Goal: Task Accomplishment & Management: Manage account settings

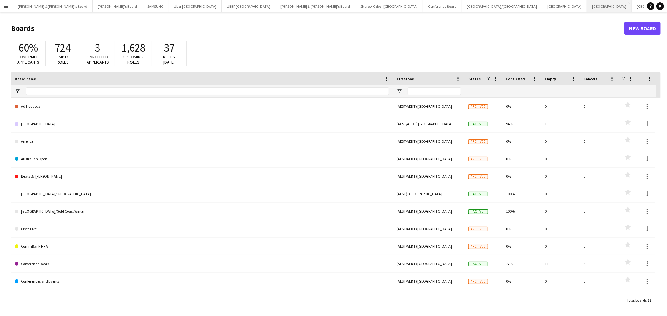
click at [587, 7] on button "Sydney Close" at bounding box center [609, 6] width 45 height 12
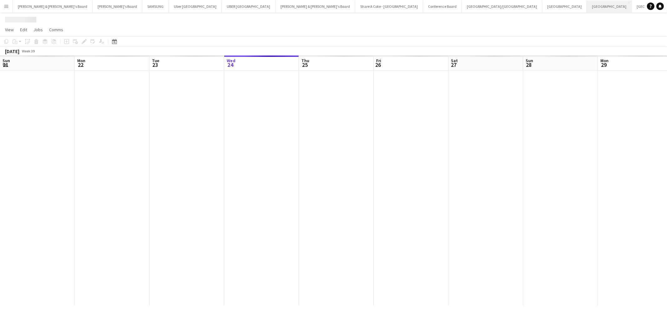
scroll to position [0, 149]
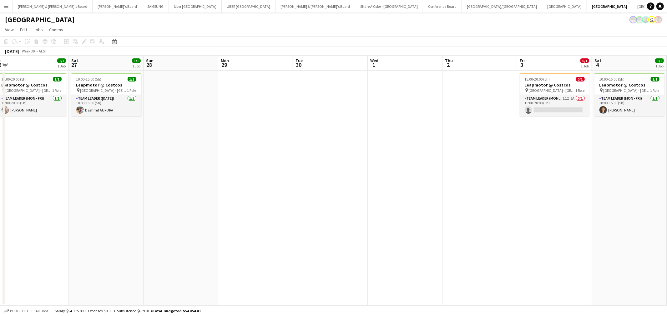
drag, startPoint x: 500, startPoint y: 155, endPoint x: 193, endPoint y: 159, distance: 307.2
click at [193, 159] on app-calendar-viewport "Wed 24 Thu 25 Fri 26 1/1 1 Job Sat 27 1/1 1 Job Sun 28 Mon 29 Tue 30 Wed 1 Thu …" at bounding box center [333, 181] width 667 height 250
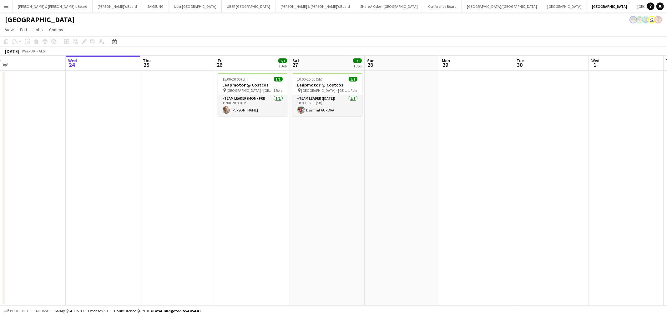
drag, startPoint x: 192, startPoint y: 172, endPoint x: 577, endPoint y: 171, distance: 385.0
click at [578, 171] on app-calendar-viewport "Sun 21 Mon 22 Tue 23 Wed 24 Thu 25 Fri 26 1/1 1 Job Sat 27 1/1 1 Job Sun 28 Mon…" at bounding box center [333, 181] width 667 height 250
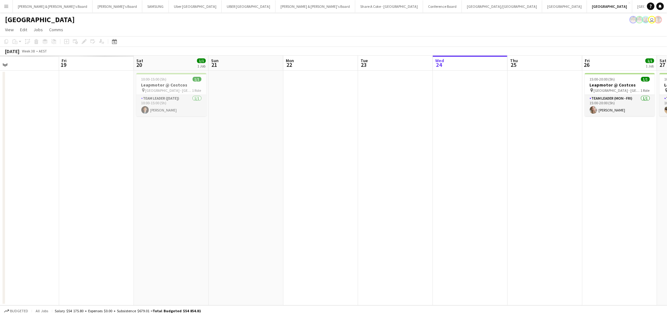
drag, startPoint x: 145, startPoint y: 204, endPoint x: 504, endPoint y: 207, distance: 359.7
click at [504, 207] on app-calendar-viewport "Tue 16 Wed 17 Thu 18 Fri 19 Sat 20 1/1 1 Job Sun 21 Mon 22 Tue 23 Wed 24 Thu 25…" at bounding box center [333, 181] width 667 height 250
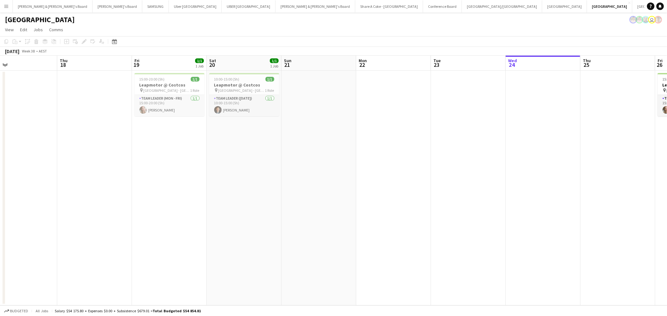
scroll to position [0, 167]
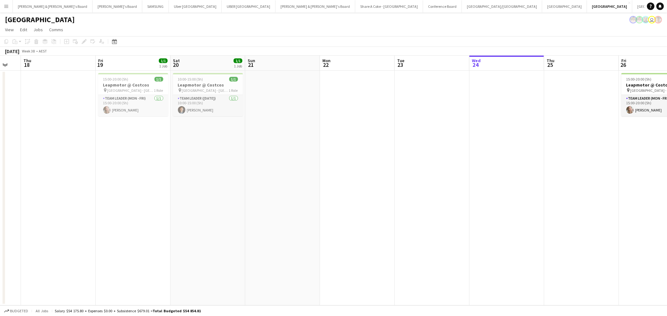
drag, startPoint x: 521, startPoint y: 230, endPoint x: 317, endPoint y: 233, distance: 203.4
click at [317, 233] on app-calendar-viewport "Mon 15 Tue 16 Wed 17 Thu 18 Fri 19 1/1 1 Job Sat 20 1/1 1 Job Sun 21 Mon 22 Tue…" at bounding box center [333, 181] width 667 height 250
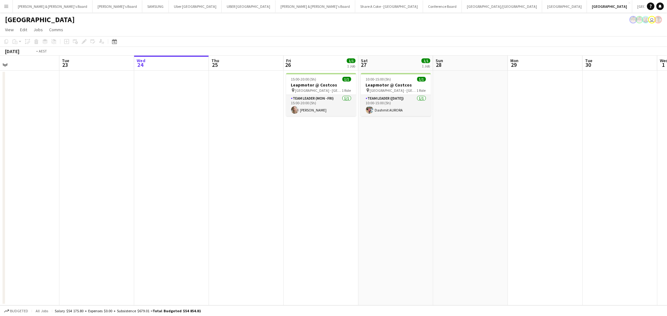
drag, startPoint x: 561, startPoint y: 230, endPoint x: 377, endPoint y: 237, distance: 183.2
click at [377, 237] on app-calendar-viewport "Fri 19 1/1 1 Job Sat 20 1/1 1 Job Sun 21 Mon 22 Tue 23 Wed 24 Thu 25 Fri 26 1/1…" at bounding box center [333, 181] width 667 height 250
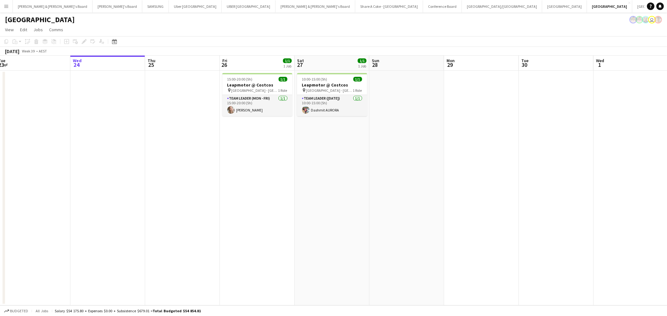
scroll to position [0, 229]
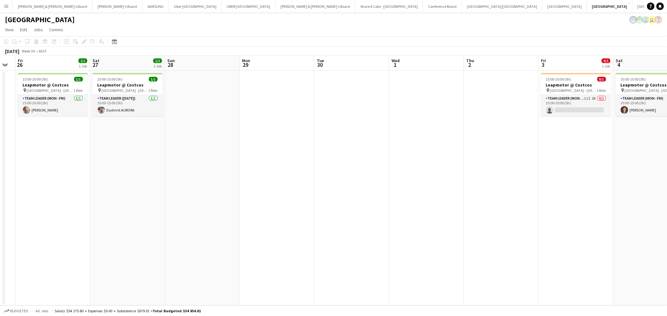
drag, startPoint x: 577, startPoint y: 224, endPoint x: 316, endPoint y: 230, distance: 261.3
click at [315, 230] on app-calendar-viewport "Tue 23 Wed 24 Thu 25 Fri 26 1/1 1 Job Sat 27 1/1 1 Job Sun 28 Mon 29 Tue 30 Wed…" at bounding box center [333, 181] width 667 height 250
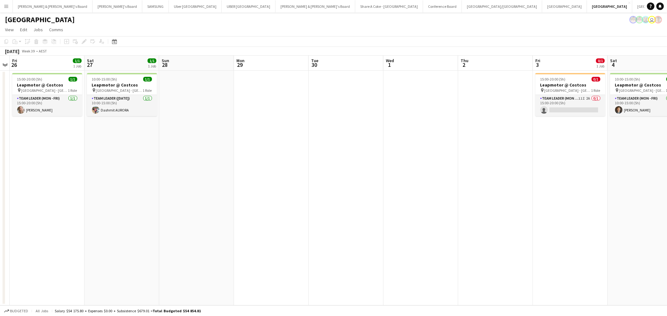
scroll to position [0, 188]
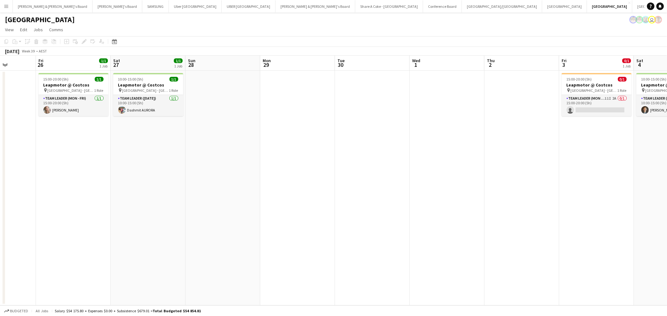
drag, startPoint x: 626, startPoint y: 207, endPoint x: 424, endPoint y: 214, distance: 202.6
click at [424, 214] on app-calendar-viewport "Tue 23 Wed 24 Thu 25 Fri 26 1/1 1 Job Sat 27 1/1 1 Job Sun 28 Mon 29 Tue 30 Wed…" at bounding box center [333, 181] width 667 height 250
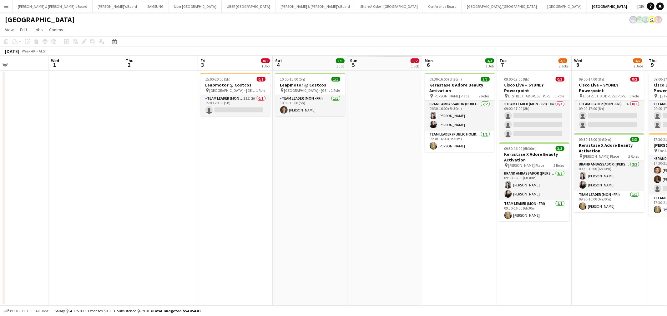
scroll to position [0, 256]
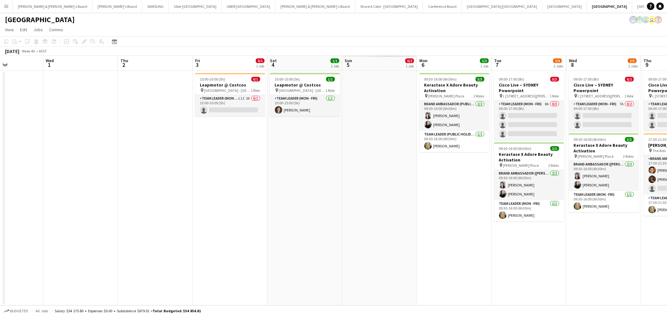
drag, startPoint x: 588, startPoint y: 214, endPoint x: 446, endPoint y: 220, distance: 142.6
click at [446, 220] on app-calendar-viewport "Sat 27 1/1 1 Job Sun 28 Mon 29 Tue 30 Wed 1 Thu 2 Fri 3 0/1 1 Job Sat 4 1/1 1 J…" at bounding box center [333, 181] width 667 height 250
click at [369, 57] on app-board-header-date "Sun 5 0/2 1 Job" at bounding box center [379, 63] width 75 height 15
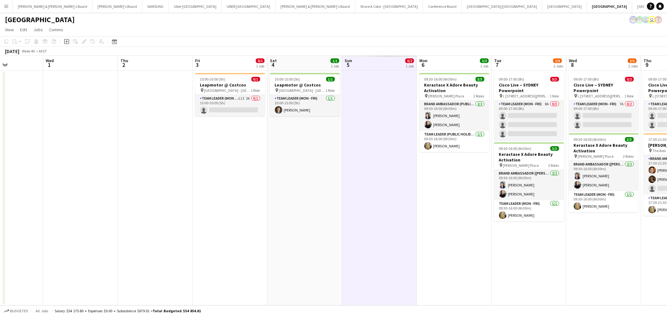
click at [374, 139] on app-date-cell at bounding box center [379, 188] width 75 height 235
click at [347, 60] on span "Sun" at bounding box center [347, 61] width 7 height 6
click at [299, 65] on app-board-header-date "Sat 4 1/1 1 Job" at bounding box center [304, 63] width 75 height 15
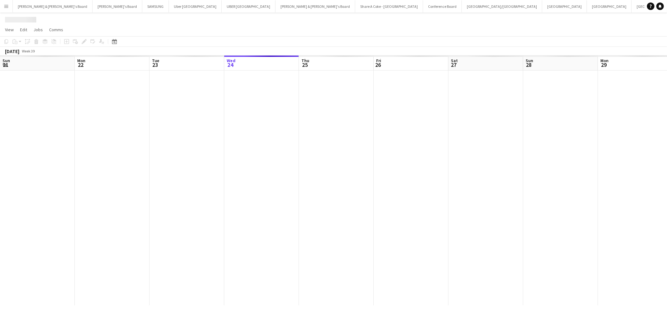
scroll to position [0, 149]
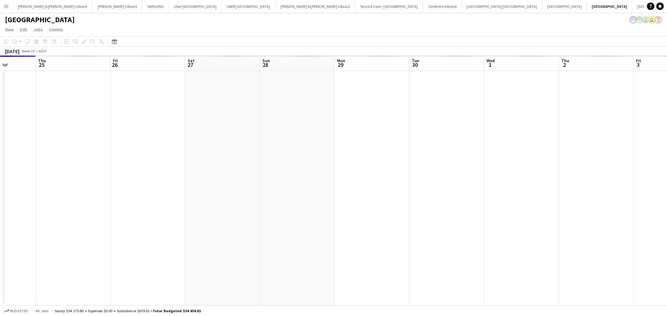
drag, startPoint x: 631, startPoint y: 169, endPoint x: 292, endPoint y: 190, distance: 339.4
click at [292, 190] on app-calendar-viewport "Sun 21 Mon 22 Tue 23 Wed 24 Thu 25 Fri 26 Sat 27 Sun 28 Mon 29 Tue 30 Wed 1 Thu…" at bounding box center [333, 181] width 667 height 250
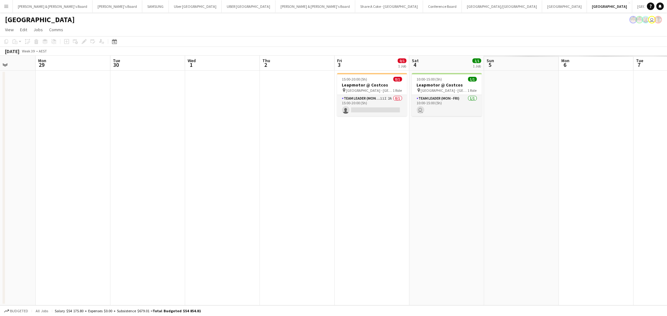
scroll to position [0, 189]
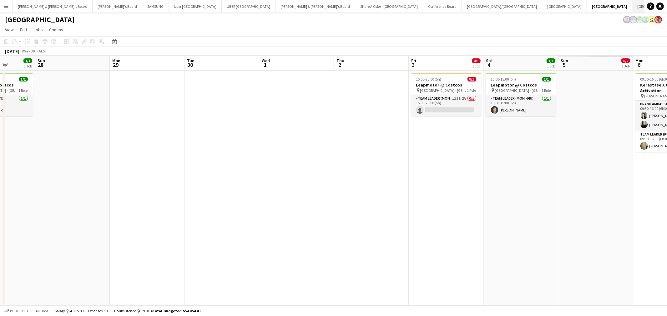
click at [632, 7] on button "Perth Close" at bounding box center [654, 6] width 45 height 12
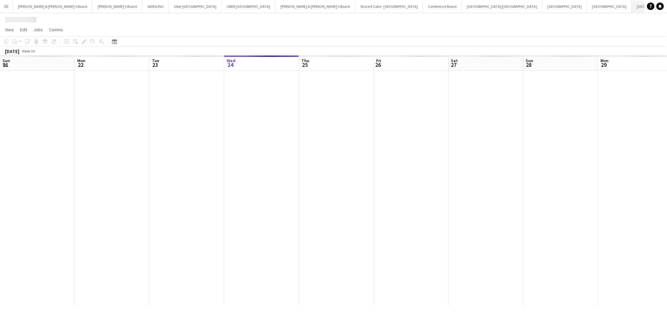
scroll to position [0, 149]
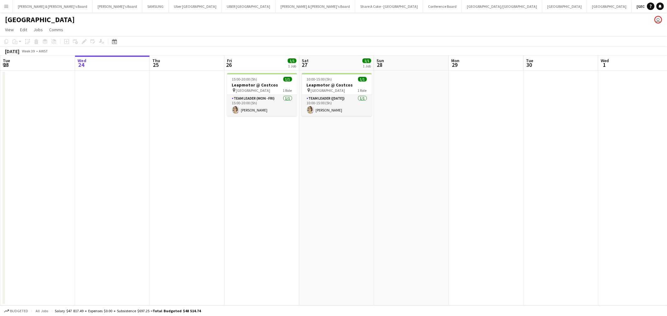
click at [447, 180] on app-date-cell at bounding box center [411, 188] width 75 height 235
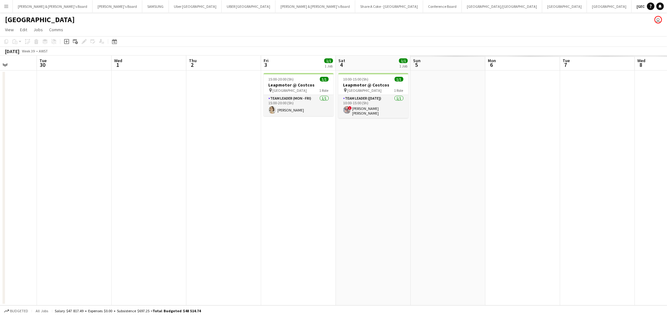
drag, startPoint x: 583, startPoint y: 186, endPoint x: 205, endPoint y: 226, distance: 380.2
click at [120, 242] on app-calendar-viewport "Fri 26 1/1 1 Job Sat 27 1/1 1 Job Sun 28 Mon 29 Tue 30 Wed 1 Thu 2 Fri 3 1/1 1 …" at bounding box center [333, 181] width 667 height 250
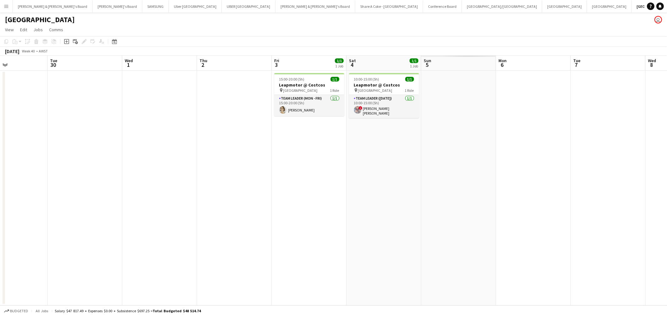
scroll to position [0, 224]
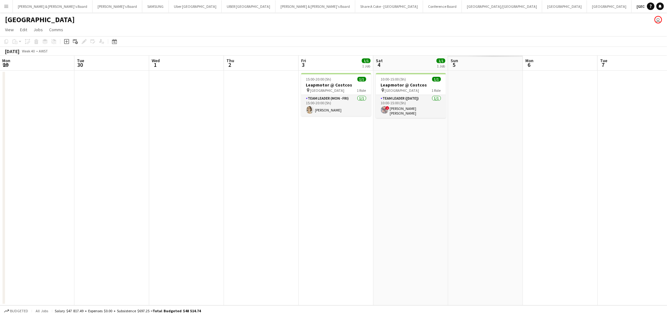
drag, startPoint x: 572, startPoint y: 144, endPoint x: 362, endPoint y: 173, distance: 212.0
click at [362, 173] on app-calendar-viewport "Fri 26 1/1 1 Job Sat 27 1/1 1 Job Sun 28 Mon 29 Tue 30 Wed 1 Thu 2 Fri 3 1/1 1 …" at bounding box center [333, 181] width 667 height 250
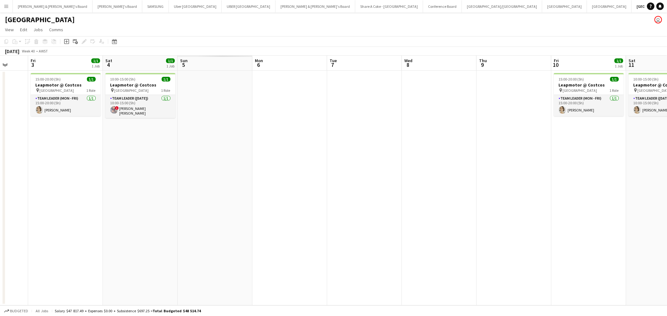
scroll to position [0, 204]
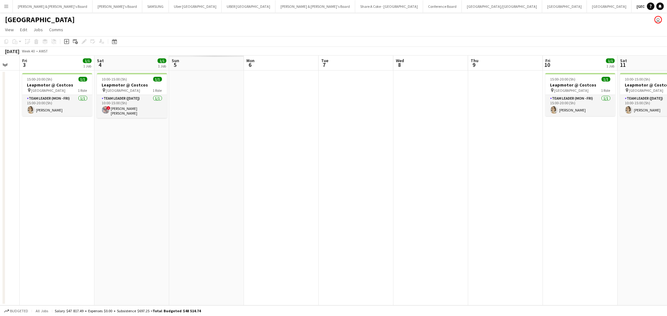
drag, startPoint x: 472, startPoint y: 187, endPoint x: 417, endPoint y: 195, distance: 55.2
click at [417, 195] on app-calendar-viewport "Tue 30 Wed 1 Thu 2 Fri 3 1/1 1 Job Sat 4 1/1 1 Job Sun 5 Mon 6 Tue 7 Wed 8 Thu …" at bounding box center [333, 181] width 667 height 250
click at [176, 62] on span "5" at bounding box center [175, 64] width 8 height 7
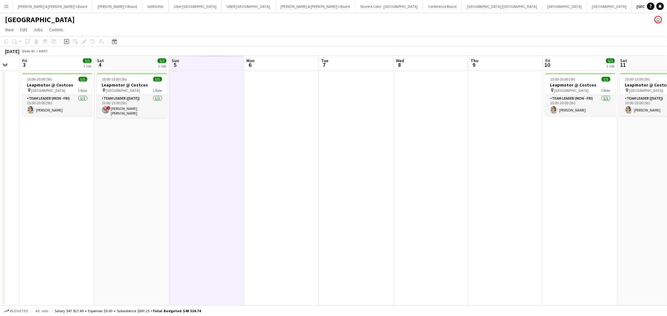
click at [190, 86] on app-date-cell at bounding box center [206, 188] width 75 height 235
click at [587, 7] on button "Sydney Close" at bounding box center [609, 6] width 45 height 12
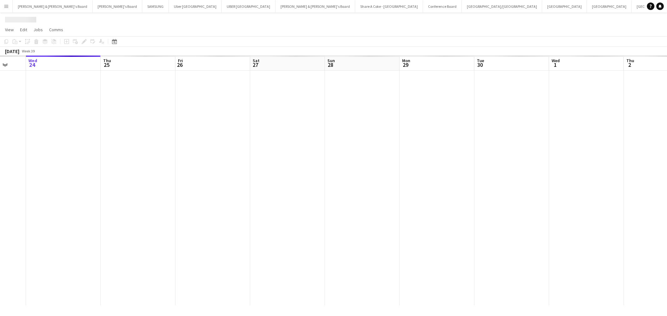
drag, startPoint x: 470, startPoint y: 149, endPoint x: 39, endPoint y: 216, distance: 436.0
click at [38, 216] on app-calendar-viewport "Sun 21 Mon 22 Tue 23 Wed 24 Thu 25 Fri 26 Sat 27 Sun 28 Mon 29 Tue 30 Wed 1 Thu…" at bounding box center [333, 181] width 667 height 250
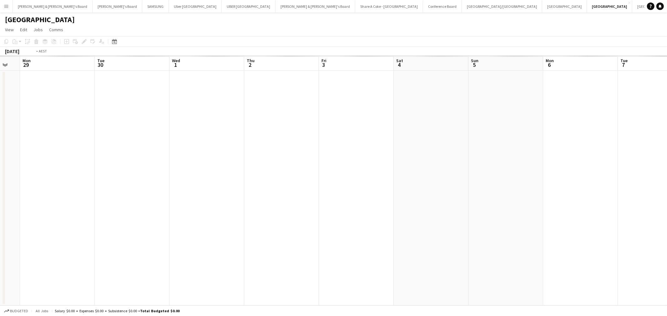
scroll to position [0, 185]
drag, startPoint x: 422, startPoint y: 208, endPoint x: 295, endPoint y: 222, distance: 128.2
click at [292, 222] on app-calendar-viewport "Fri 26 Sat 27 Sun 28 Mon 29 Tue 30 Wed 1 Thu 2 Fri 3 Sat 4 Sun 5 Mon 6 Tue 7 We…" at bounding box center [333, 181] width 667 height 250
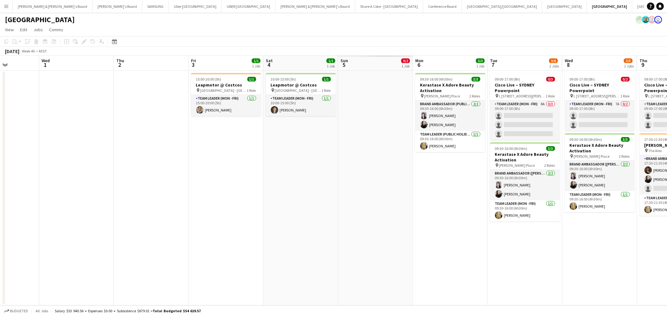
click at [420, 200] on app-date-cell "09:30-16:00 (6h30m) 3/3 Kerastase X Adore Beauty Activation pin Martin Place 2 …" at bounding box center [449, 188] width 75 height 235
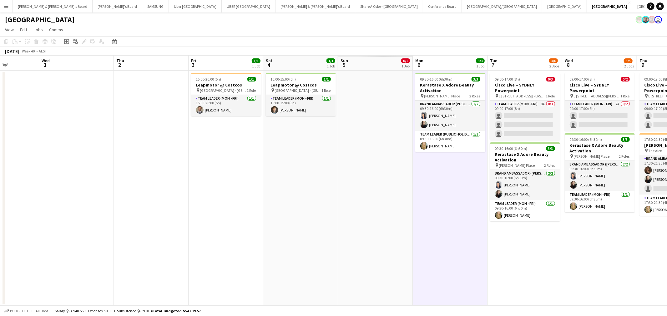
click at [7, 5] on app-icon "Menu" at bounding box center [6, 6] width 5 height 5
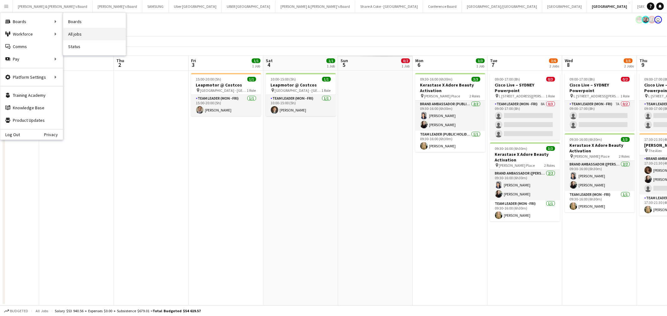
click at [87, 33] on link "All jobs" at bounding box center [94, 34] width 62 height 12
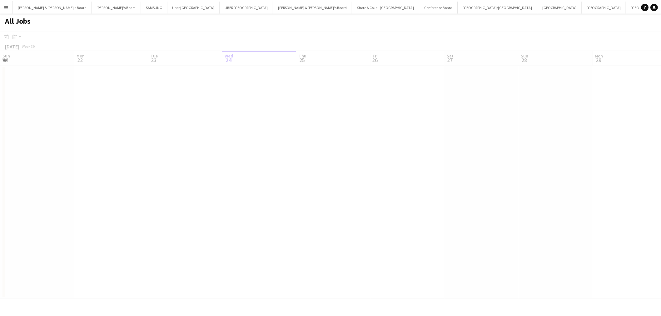
scroll to position [0, 149]
drag, startPoint x: 488, startPoint y: 165, endPoint x: 107, endPoint y: 197, distance: 382.9
click at [107, 197] on div at bounding box center [333, 174] width 667 height 287
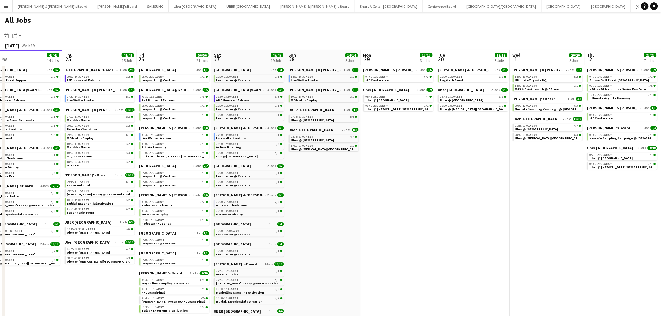
scroll to position [0, 199]
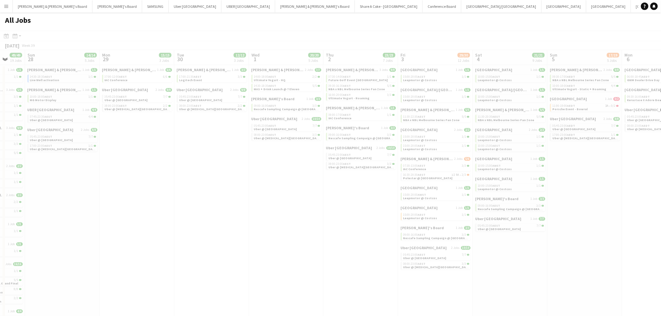
drag, startPoint x: 538, startPoint y: 202, endPoint x: 139, endPoint y: 214, distance: 399.2
click at [139, 214] on app-all-jobs "All Jobs Date picker SEP 2025 SEP 2025 Monday M Tuesday T Wednesday W Thursday …" at bounding box center [330, 195] width 661 height 367
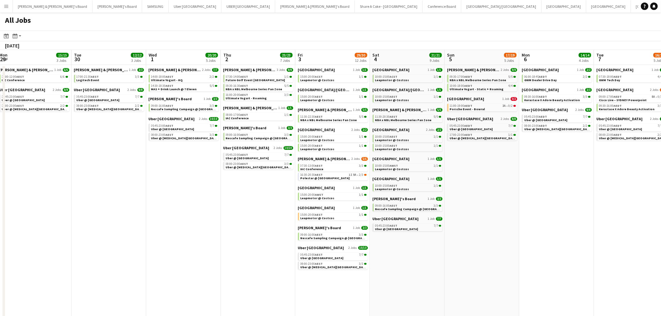
drag, startPoint x: 573, startPoint y: 265, endPoint x: 297, endPoint y: 266, distance: 276.5
click at [298, 266] on app-calendar-viewport "Fri 26 56/56 21 Jobs Sat 27 49/49 19 Jobs Sun 28 14/14 5 Jobs Mon 29 15/15 3 Jo…" at bounding box center [330, 215] width 661 height 330
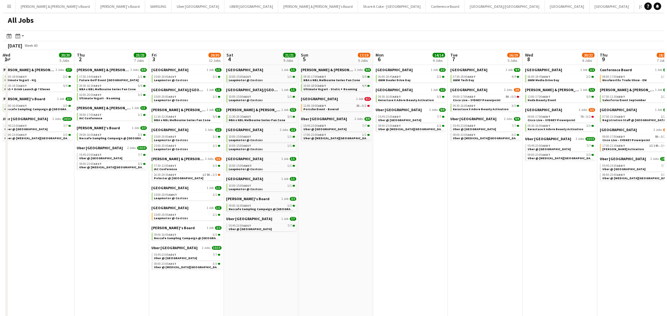
scroll to position [0, 251]
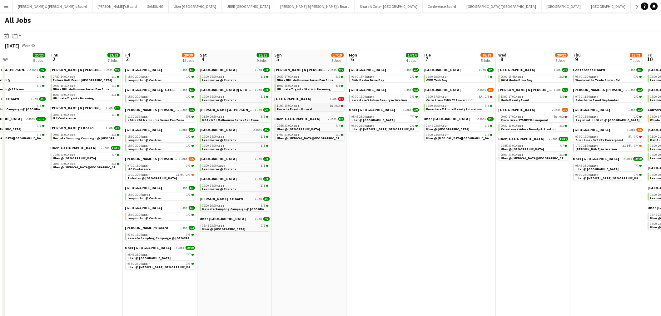
click at [303, 105] on div "11:00-19:00 AEDT 3A • 0/2" at bounding box center [310, 105] width 66 height 3
click at [2, 4] on button "Menu" at bounding box center [6, 6] width 12 height 12
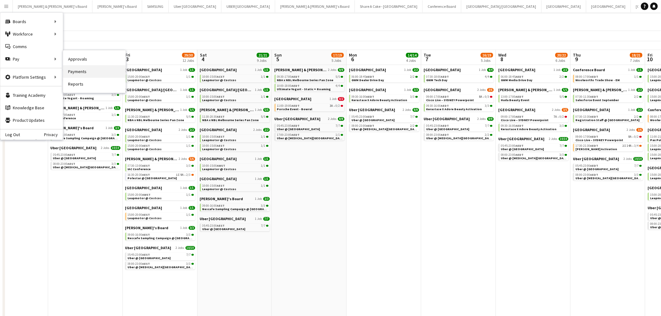
click at [87, 70] on link "Payments" at bounding box center [94, 71] width 62 height 12
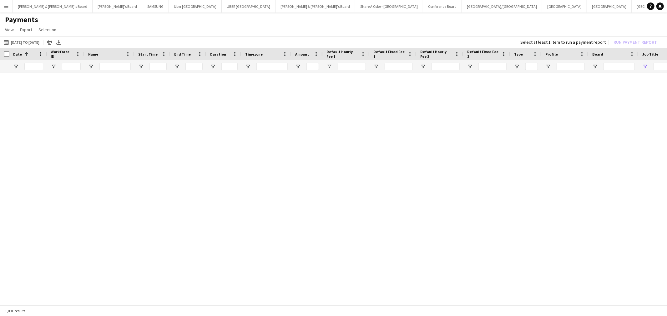
type input "****"
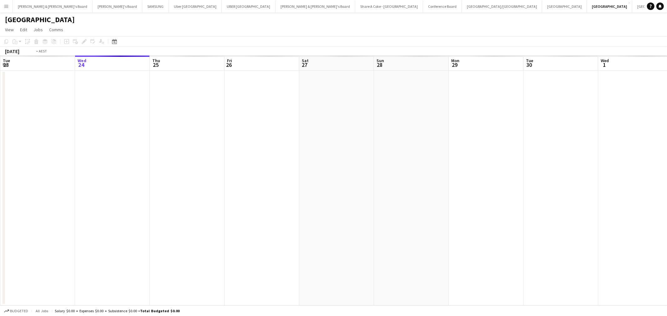
scroll to position [0, 215]
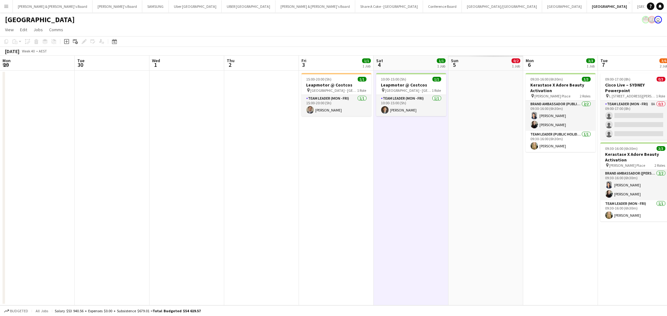
scroll to position [0, 215]
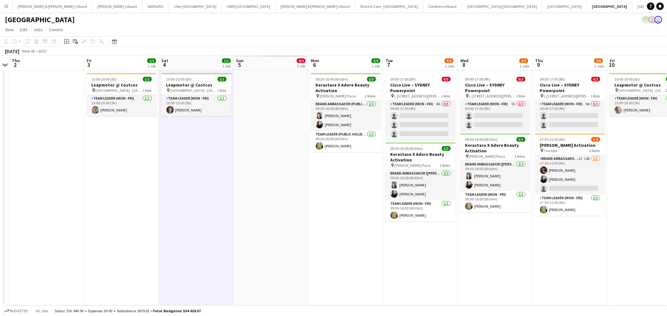
click at [356, 205] on app-date-cell "09:30-16:00 (6h30m) 3/3 Kerastase X Adore Beauty Activation pin Martin Place 2 …" at bounding box center [345, 188] width 75 height 235
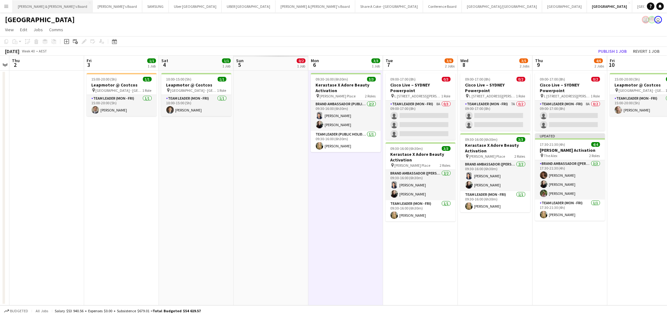
click at [38, 7] on button "Neil & Jenny's Board Close" at bounding box center [53, 6] width 80 height 12
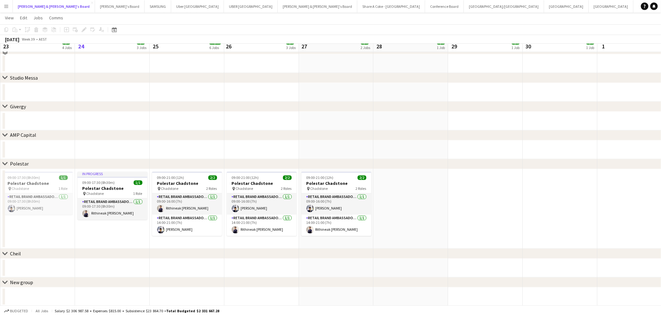
scroll to position [363, 0]
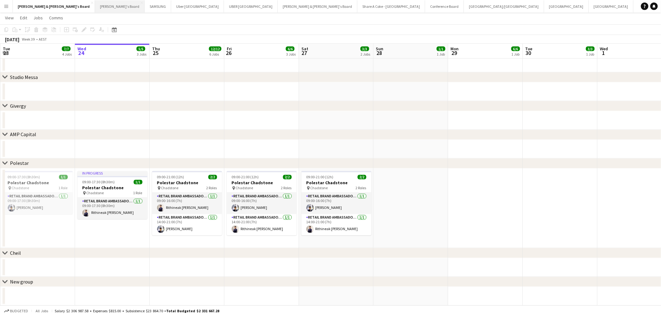
click at [95, 9] on button "Tennille's Board Close" at bounding box center [120, 6] width 50 height 12
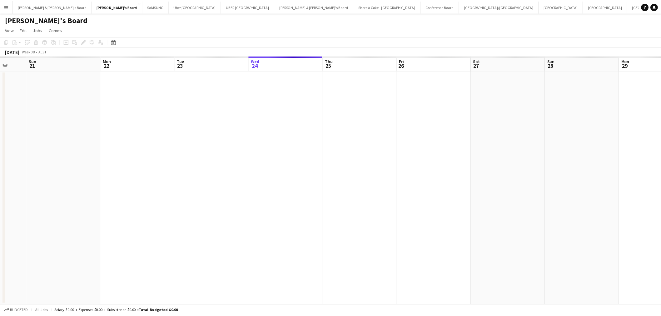
scroll to position [0, 179]
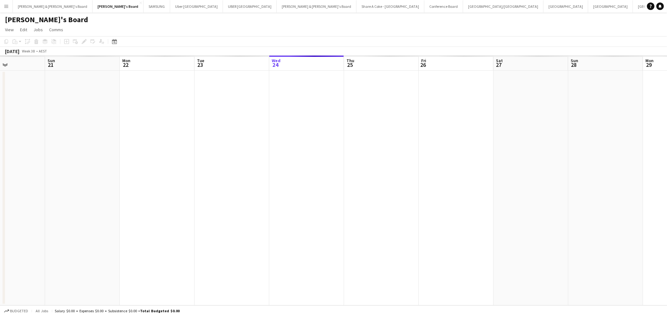
drag, startPoint x: 71, startPoint y: 126, endPoint x: 339, endPoint y: 137, distance: 268.9
click at [339, 137] on app-calendar-viewport "Thu 18 Fri 19 Sat 20 Sun 21 Mon 22 Tue 23 Wed 24 Thu 25 Fri 26 Sat 27 Sun 28 Mo…" at bounding box center [333, 181] width 667 height 250
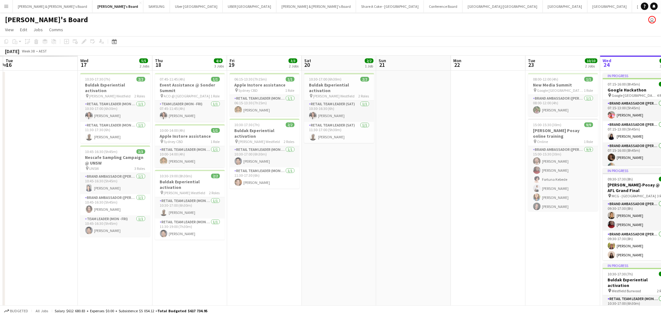
scroll to position [0, 138]
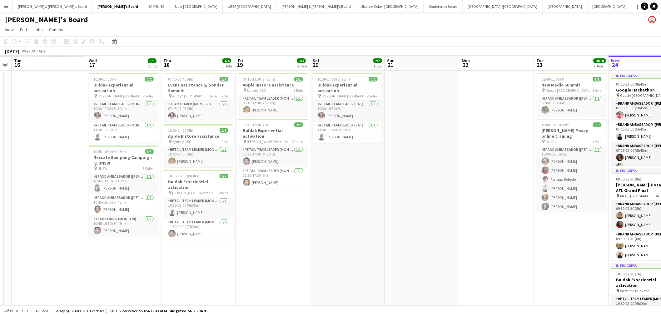
drag, startPoint x: 175, startPoint y: 208, endPoint x: 441, endPoint y: 186, distance: 266.2
click at [441, 186] on app-calendar-viewport "Sun 14 Mon 15 Tue 16 Wed 17 5/5 2 Jobs Thu 18 4/4 3 Jobs Fri 19 3/3 2 Jobs Sat …" at bounding box center [330, 224] width 661 height 337
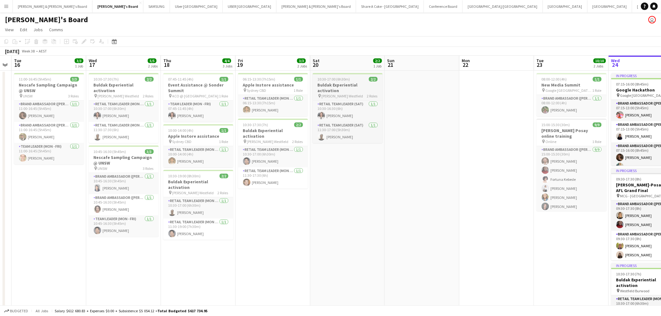
click at [335, 83] on h3 "Buldak Experiential activation" at bounding box center [348, 87] width 70 height 11
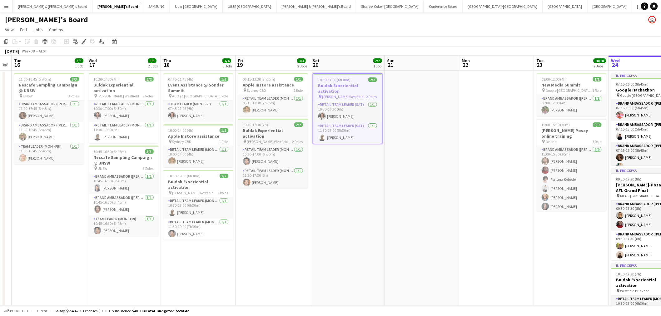
click at [270, 127] on div "10:30-17:30 (7h) 2/2" at bounding box center [273, 124] width 70 height 5
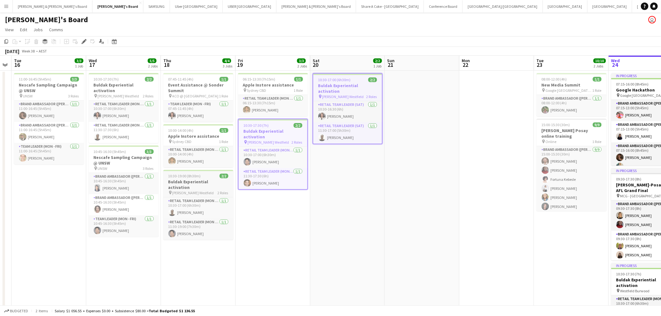
click at [190, 183] on h3 "Buldak Experiential activation" at bounding box center [198, 184] width 70 height 11
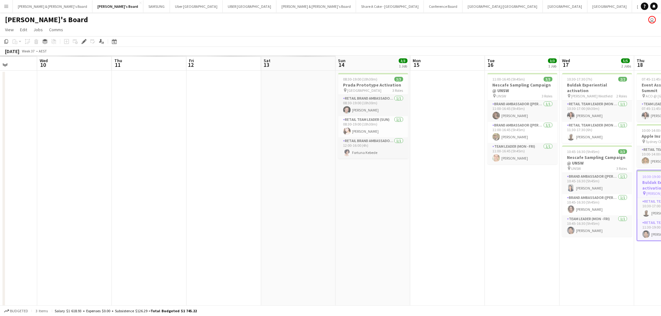
scroll to position [0, 166]
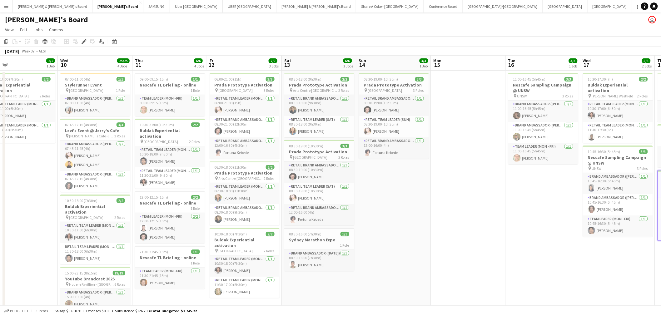
drag, startPoint x: 167, startPoint y: 258, endPoint x: 700, endPoint y: 195, distance: 536.8
click at [661, 195] on html "Menu Boards Boards Boards All jobs Status Workforce Workforce My Workforce Recr…" at bounding box center [330, 201] width 661 height 403
click at [238, 235] on span "10:30-18:00 (7h30m)" at bounding box center [231, 234] width 32 height 5
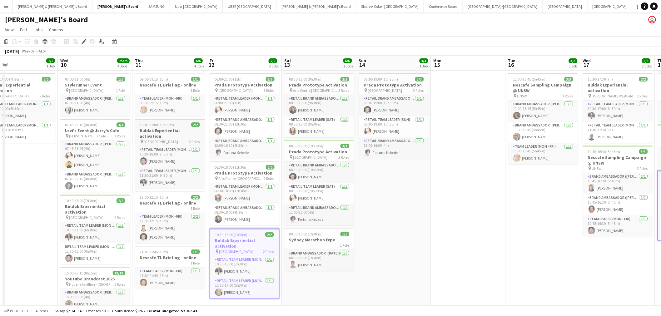
click at [163, 126] on span "10:30-21:00 (10h30m)" at bounding box center [157, 124] width 34 height 5
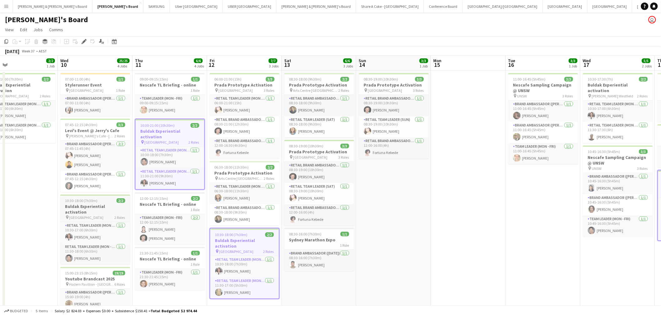
click at [86, 206] on h3 "Buldak Experiential activation" at bounding box center [95, 209] width 70 height 11
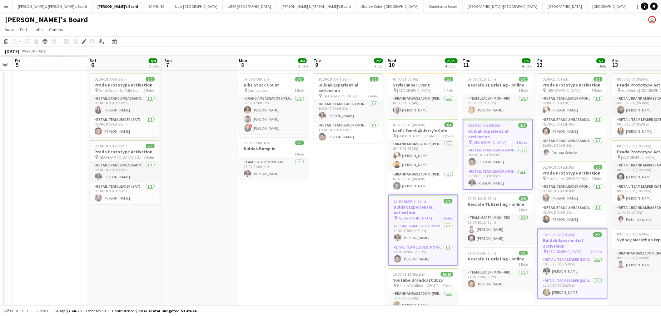
scroll to position [0, 137]
drag, startPoint x: 23, startPoint y: 219, endPoint x: 351, endPoint y: 164, distance: 332.7
click at [351, 164] on app-calendar-viewport "Wed 3 Thu 4 Fri 5 Sat 6 4/4 2 Jobs Sun 7 Mon 8 4/4 2 Jobs Tue 9 2/2 1 Job Wed 1…" at bounding box center [330, 224] width 661 height 337
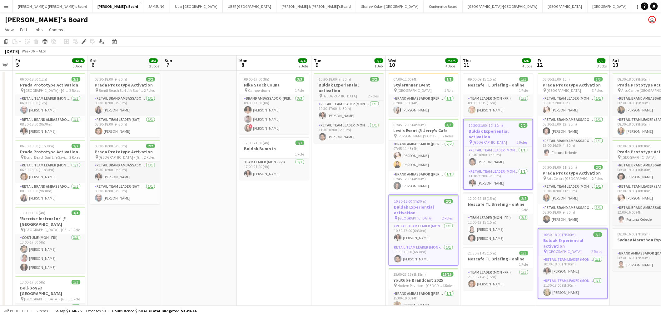
click at [342, 79] on span "10:30-18:00 (7h30m)" at bounding box center [335, 79] width 32 height 5
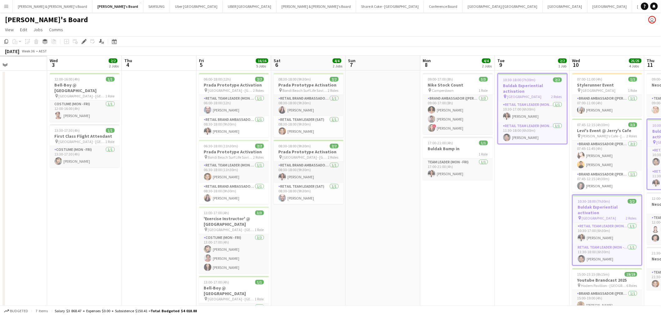
scroll to position [0, 179]
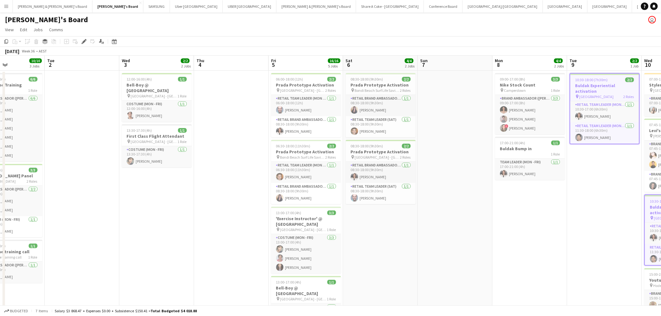
drag, startPoint x: 249, startPoint y: 244, endPoint x: 505, endPoint y: 195, distance: 260.6
click at [505, 195] on app-calendar-viewport "Sat 30 Sun 31 Mon 1 10/10 3 Jobs Tue 2 Wed 3 2/2 2 Jobs Thu 4 Fri 5 16/16 5 Job…" at bounding box center [330, 251] width 661 height 390
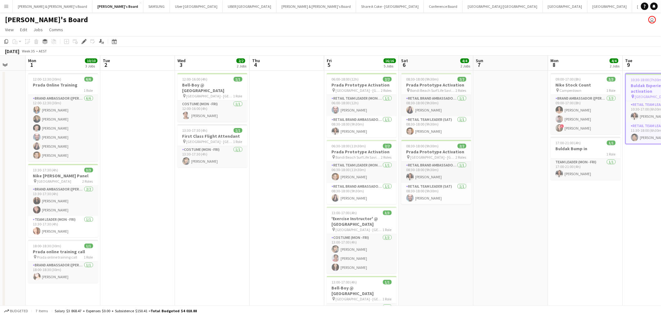
scroll to position [0, 129]
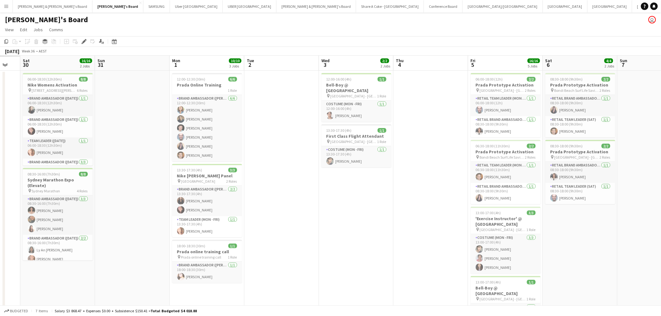
drag, startPoint x: 370, startPoint y: 241, endPoint x: 569, endPoint y: 204, distance: 203.2
click at [569, 204] on app-calendar-viewport "Thu 28 Fri 29 Sat 30 16/16 2 Jobs Sun 31 Mon 1 10/10 3 Jobs Tue 2 Wed 3 2/2 2 J…" at bounding box center [330, 251] width 661 height 390
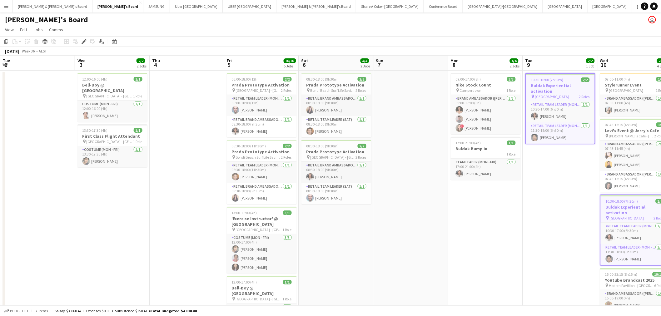
scroll to position [0, 188]
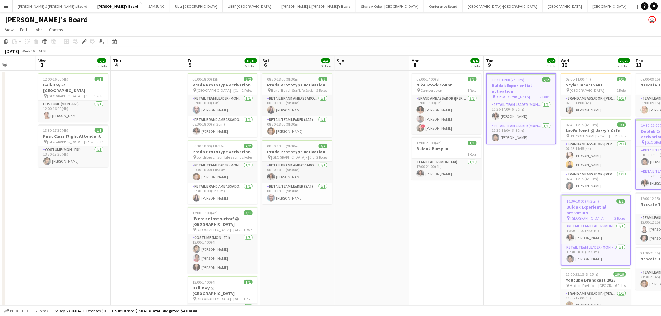
drag, startPoint x: 283, startPoint y: 229, endPoint x: 0, endPoint y: 251, distance: 283.9
click at [0, 251] on app-calendar-viewport "Sun 31 Mon 1 10/10 3 Jobs Tue 2 Wed 3 2/2 2 Jobs Thu 4 Fri 5 16/16 5 Jobs Sat 6…" at bounding box center [330, 262] width 661 height 412
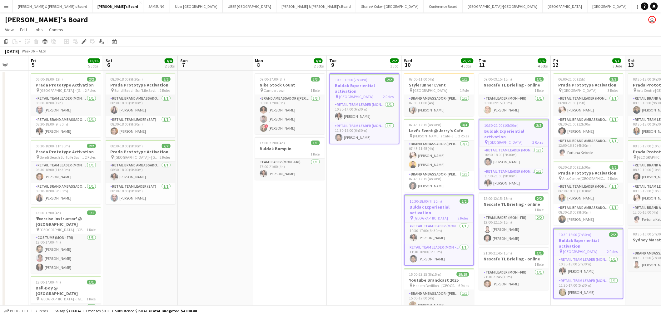
scroll to position [0, 244]
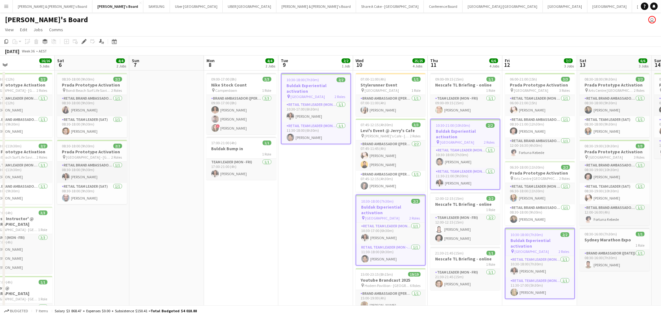
drag, startPoint x: 210, startPoint y: 272, endPoint x: 3, endPoint y: 260, distance: 207.2
click at [3, 260] on div "Tue 2 Wed 3 2/2 2 Jobs Thu 4 Fri 5 16/16 5 Jobs Sat 6 4/4 2 Jobs Sun 7 Mon 8 4/…" at bounding box center [330, 262] width 661 height 412
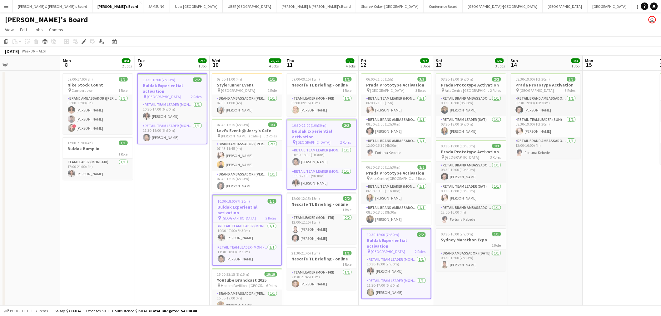
scroll to position [0, 257]
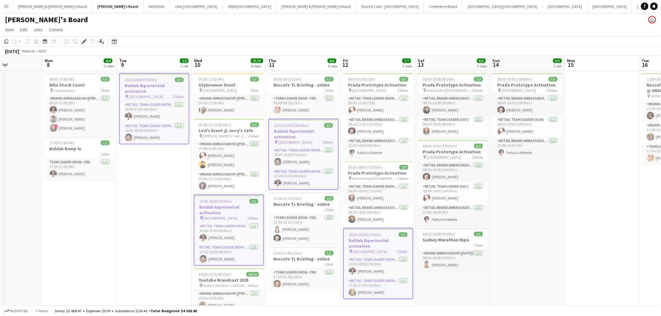
drag, startPoint x: 162, startPoint y: 234, endPoint x: 0, endPoint y: 242, distance: 162.1
click at [0, 242] on app-calendar-viewport "Thu 4 Fri 5 16/16 5 Jobs Sat 6 4/4 2 Jobs Sun 7 Mon 8 4/4 2 Jobs Tue 9 2/2 1 Jo…" at bounding box center [330, 262] width 661 height 412
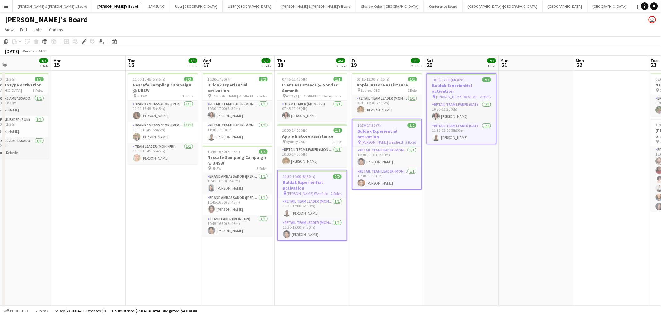
scroll to position [0, 202]
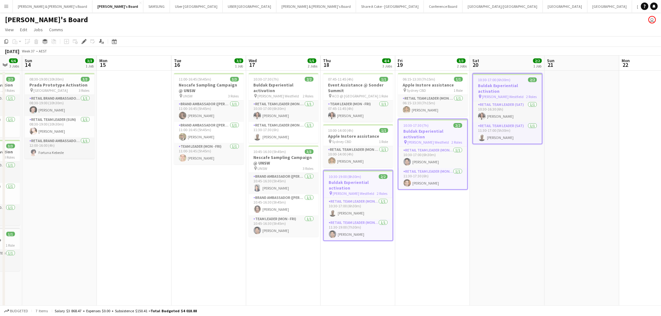
drag, startPoint x: 567, startPoint y: 232, endPoint x: 98, endPoint y: 226, distance: 468.4
click at [98, 226] on app-calendar-viewport "Thu 11 6/6 4 Jobs Fri 12 7/7 3 Jobs Sat 13 6/6 3 Jobs Sun 14 3/3 1 Job Mon 15 T…" at bounding box center [330, 262] width 661 height 412
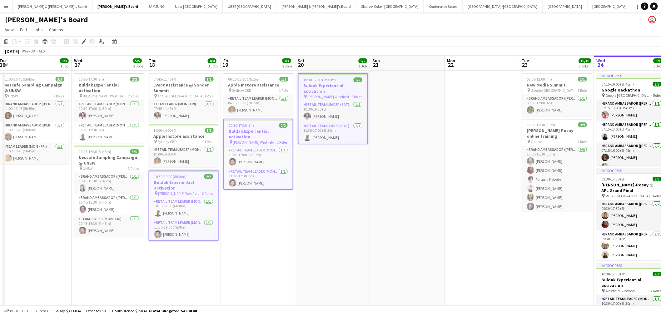
scroll to position [0, 172]
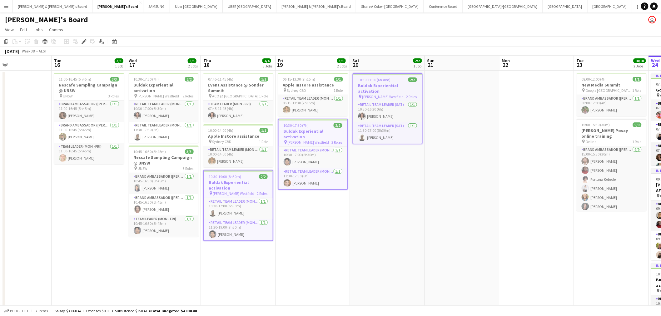
drag, startPoint x: 582, startPoint y: 233, endPoint x: 239, endPoint y: 253, distance: 344.3
click at [239, 253] on app-calendar-viewport "Sat 13 6/6 3 Jobs Sun 14 3/3 1 Job Mon 15 Tue 16 3/3 1 Job Wed 17 5/5 2 Jobs Th…" at bounding box center [330, 262] width 661 height 412
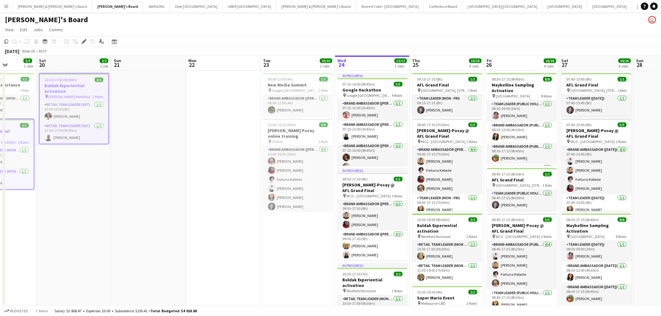
drag, startPoint x: 367, startPoint y: 251, endPoint x: 127, endPoint y: 254, distance: 239.7
click at [127, 254] on app-calendar-viewport "Wed 17 5/5 2 Jobs Thu 18 4/4 3 Jobs Fri 19 3/3 2 Jobs Sat 20 2/2 1 Job Sun 21 M…" at bounding box center [330, 262] width 661 height 412
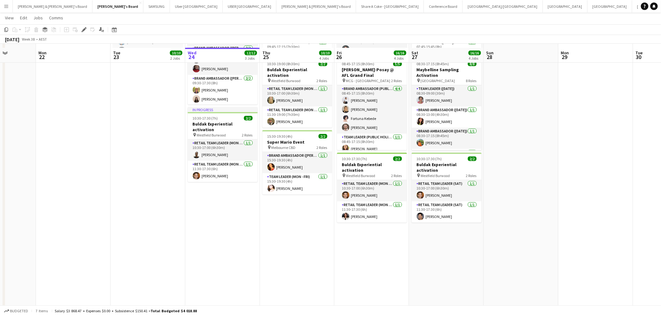
scroll to position [161, 0]
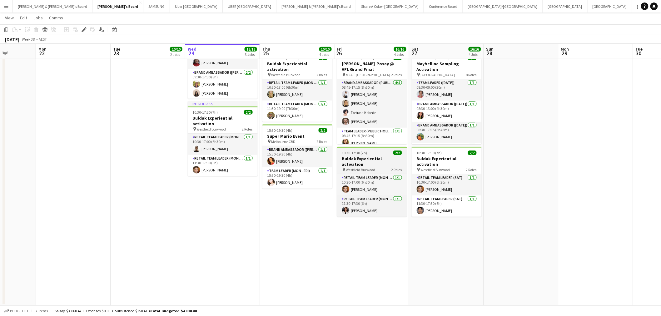
click at [375, 158] on h3 "Buldak Experiential activation" at bounding box center [372, 161] width 70 height 11
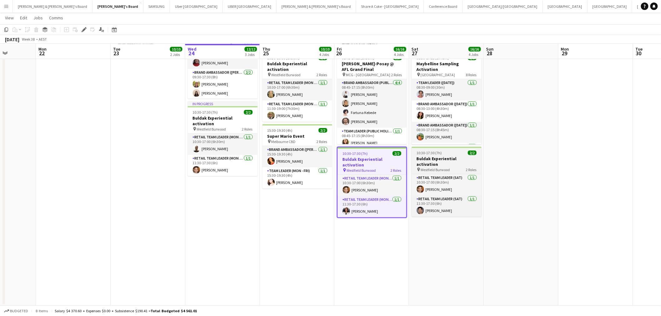
click at [441, 158] on h3 "Buldak Experiential activation" at bounding box center [447, 161] width 70 height 11
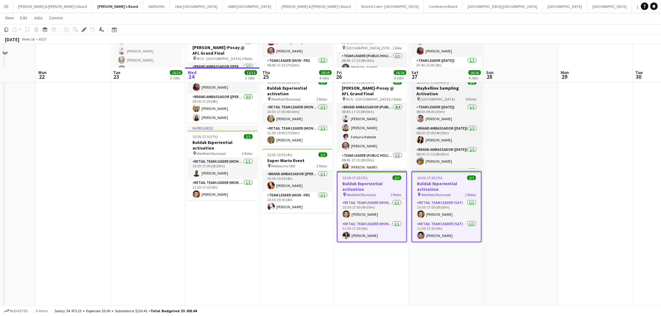
scroll to position [127, 0]
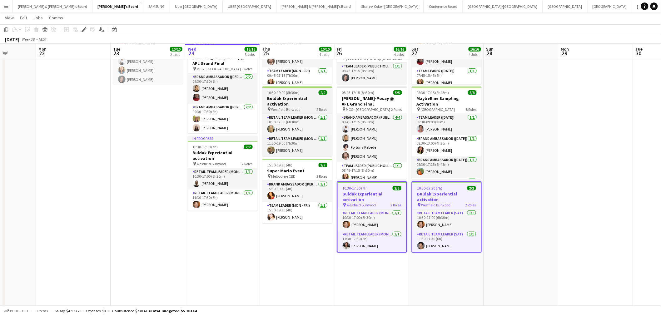
click at [299, 98] on h3 "Buldak Experiential activation" at bounding box center [297, 101] width 70 height 11
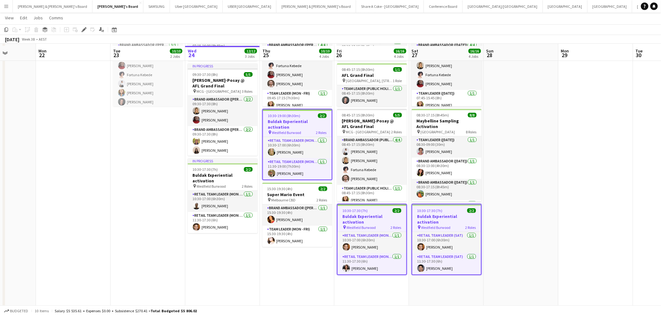
scroll to position [139, 0]
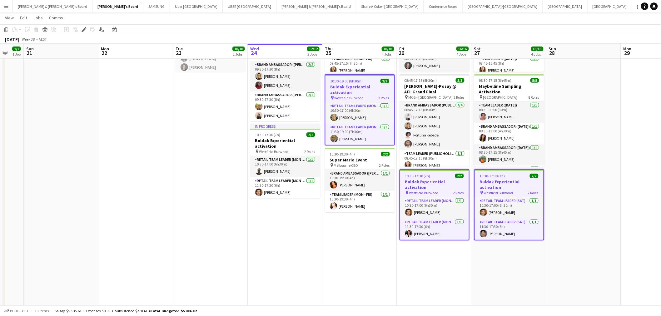
drag, startPoint x: 153, startPoint y: 241, endPoint x: 512, endPoint y: 181, distance: 364.4
click at [512, 181] on app-calendar-viewport "Fri 19 3/3 2 Jobs Sat 20 2/2 1 Job Sun 21 Mon 22 Tue 23 10/10 2 Jobs Wed 24 12/…" at bounding box center [330, 107] width 661 height 443
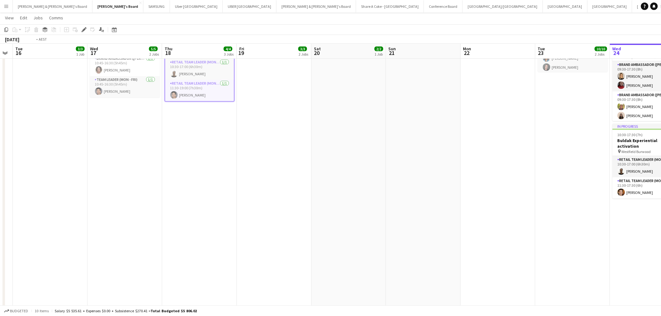
drag, startPoint x: 227, startPoint y: 233, endPoint x: 521, endPoint y: 190, distance: 296.7
click at [520, 190] on app-calendar-viewport "Sun 14 3/3 1 Job Mon 15 Tue 16 3/3 1 Job Wed 17 5/5 2 Jobs Thu 18 4/4 3 Jobs Fr…" at bounding box center [330, 107] width 661 height 443
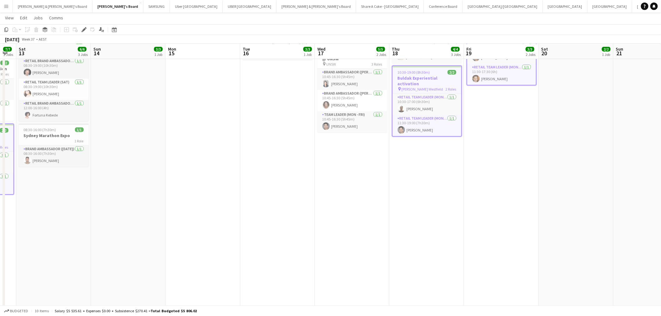
scroll to position [104, 0]
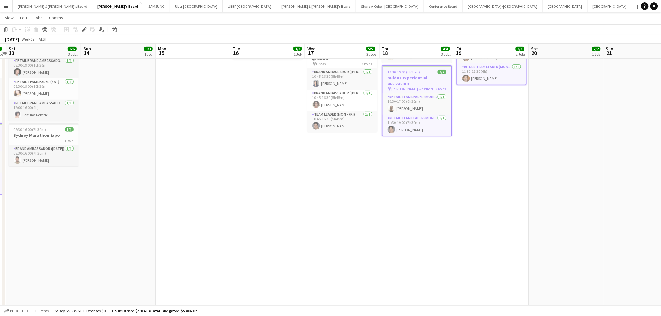
drag, startPoint x: 210, startPoint y: 230, endPoint x: 540, endPoint y: 210, distance: 330.0
click at [540, 210] on app-calendar-viewport "Thu 11 6/6 4 Jobs Fri 12 7/7 3 Jobs Sat 13 6/6 3 Jobs Sun 14 3/3 1 Job Mon 15 T…" at bounding box center [330, 141] width 661 height 443
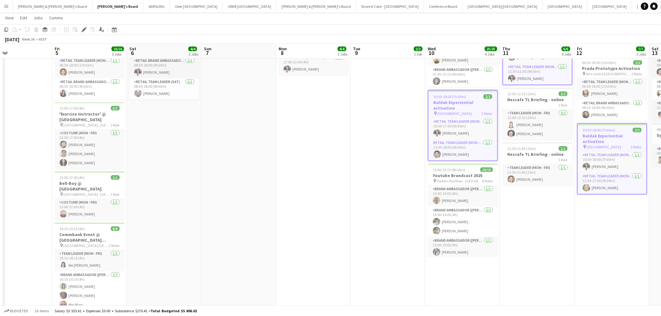
drag, startPoint x: 166, startPoint y: 261, endPoint x: 445, endPoint y: 222, distance: 281.7
click at [445, 222] on app-calendar-viewport "Tue 2 Wed 3 2/2 2 Jobs Thu 4 Fri 5 16/16 5 Jobs Sat 6 4/4 2 Jobs Sun 7 Mon 8 4/…" at bounding box center [330, 141] width 661 height 443
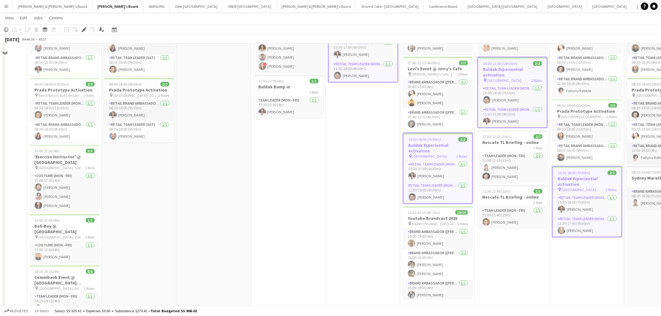
scroll to position [0, 0]
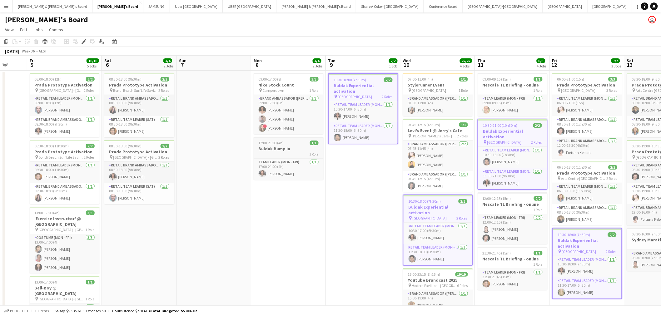
click at [280, 143] on span "17:00-21:00 (4h)" at bounding box center [271, 143] width 25 height 5
drag, startPoint x: 362, startPoint y: 220, endPoint x: 364, endPoint y: 226, distance: 6.3
click at [361, 222] on app-date-cell "10:30-18:00 (7h30m) 2/2 Buldak Experiential activation pin Bondi Junction Westf…" at bounding box center [363, 269] width 75 height 397
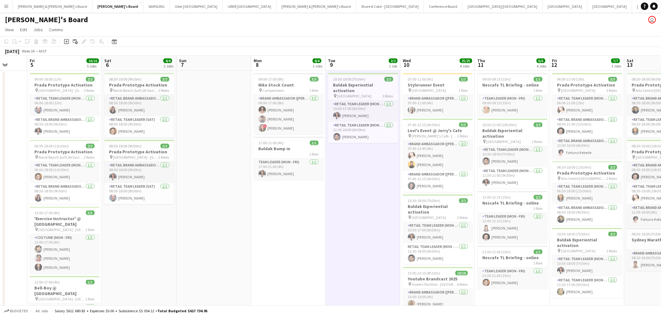
scroll to position [0, 197]
click at [336, 201] on app-date-cell "10:30-18:00 (7h30m) 2/2 Buldak Experiential activation pin Bondi Junction Westf…" at bounding box center [363, 269] width 75 height 397
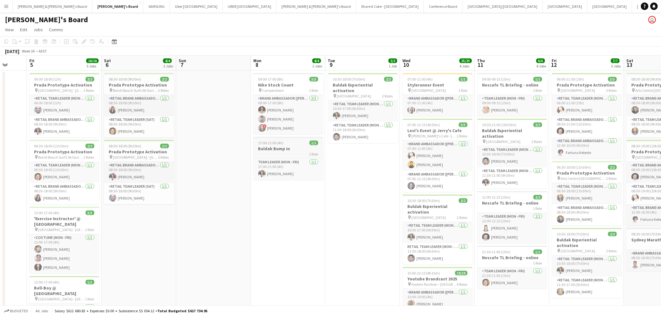
click at [273, 148] on h3 "Buldak Bump in" at bounding box center [288, 149] width 70 height 6
click at [360, 82] on h3 "Buldak Experiential activation" at bounding box center [363, 87] width 70 height 11
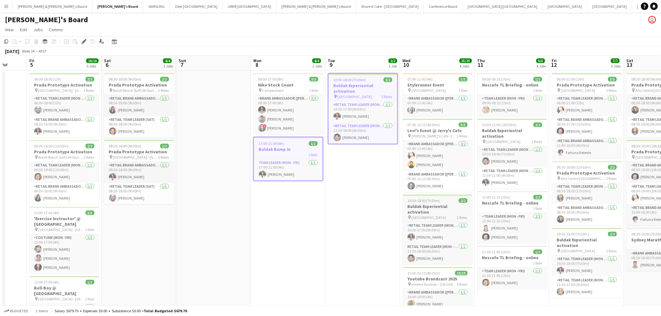
click at [433, 208] on h3 "Buldak Experiential activation" at bounding box center [438, 209] width 70 height 11
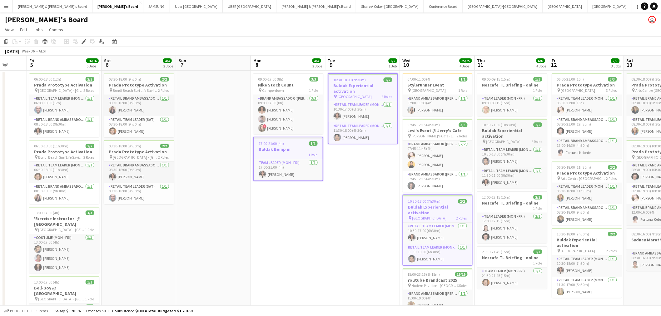
click at [502, 130] on h3 "Buldak Experiential activation" at bounding box center [512, 133] width 70 height 11
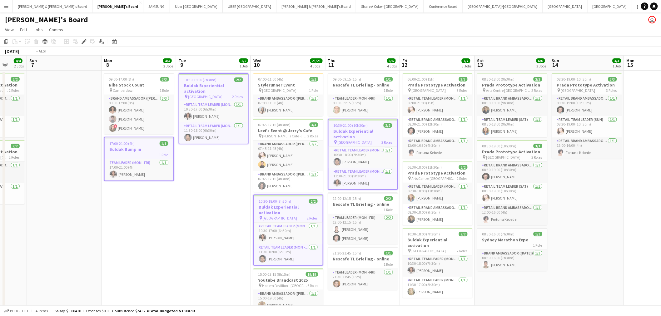
scroll to position [0, 214]
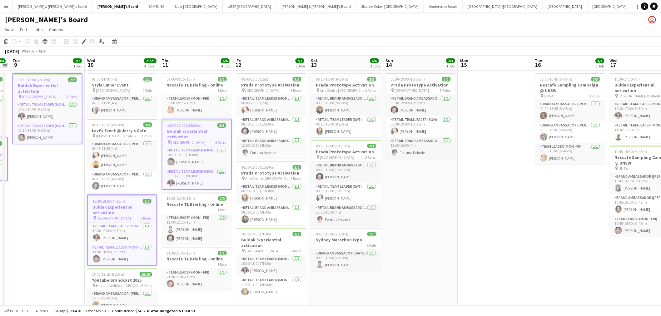
drag, startPoint x: 362, startPoint y: 218, endPoint x: 51, endPoint y: 188, distance: 313.0
click at [51, 188] on app-calendar-viewport "Sat 6 4/4 2 Jobs Sun 7 Mon 8 4/4 2 Jobs Tue 9 2/2 1 Job Wed 10 25/25 4 Jobs Thu…" at bounding box center [330, 262] width 661 height 412
click at [274, 238] on h3 "Buldak Experiential activation" at bounding box center [272, 242] width 70 height 11
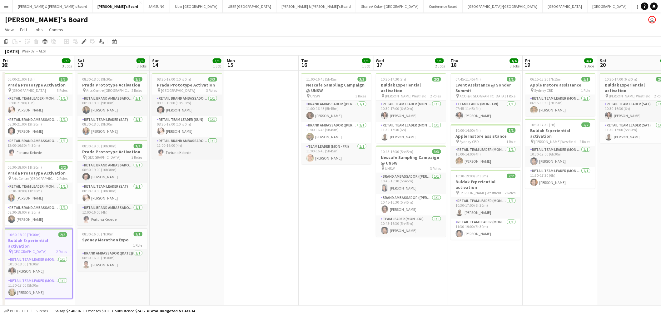
scroll to position [0, 225]
drag, startPoint x: 511, startPoint y: 214, endPoint x: 276, endPoint y: 205, distance: 234.8
click at [276, 205] on app-calendar-viewport "Tue 9 2/2 1 Job Wed 10 25/25 4 Jobs Thu 11 6/6 4 Jobs Fri 12 7/7 3 Jobs Sat 13 …" at bounding box center [330, 262] width 661 height 412
click at [389, 83] on h3 "Buldak Experiential activation" at bounding box center [410, 87] width 70 height 11
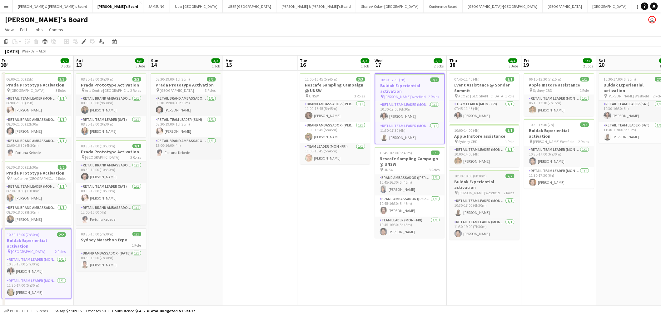
click at [486, 180] on h3 "Buldak Experiential activation" at bounding box center [485, 184] width 70 height 11
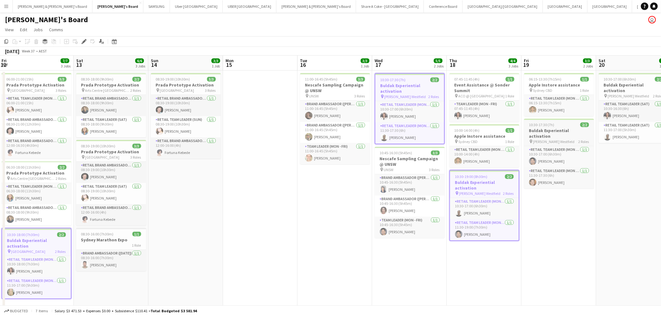
click at [560, 128] on h3 "Buldak Experiential activation" at bounding box center [559, 133] width 70 height 11
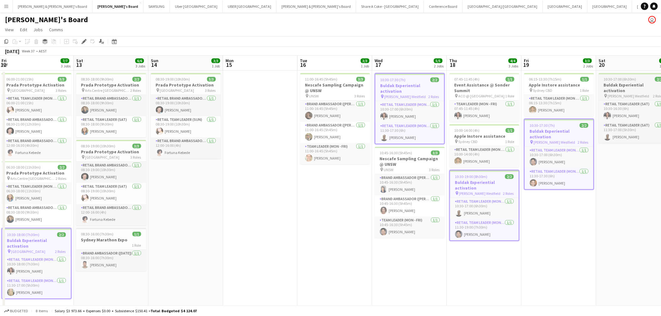
click at [619, 82] on h3 "Buldak Experiential activation" at bounding box center [634, 87] width 70 height 11
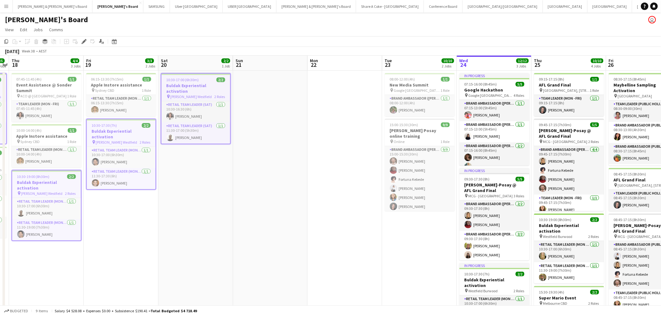
scroll to position [0, 254]
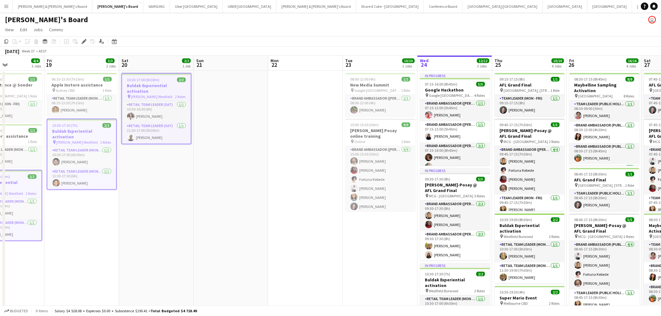
drag, startPoint x: 590, startPoint y: 238, endPoint x: 37, endPoint y: 215, distance: 552.6
click at [37, 215] on app-calendar-viewport "Mon 15 Tue 16 3/3 1 Job Wed 17 5/5 2 Jobs Thu 18 4/4 3 Jobs Fri 19 3/3 2 Jobs S…" at bounding box center [330, 262] width 661 height 412
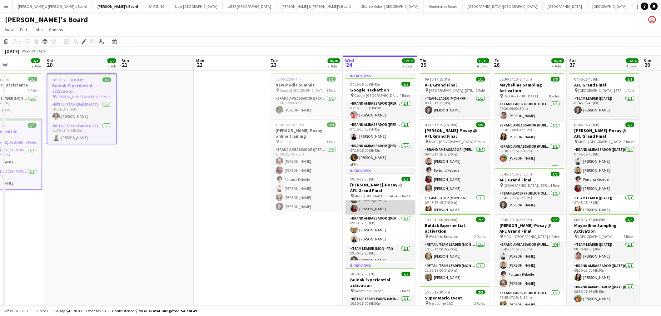
scroll to position [22, 0]
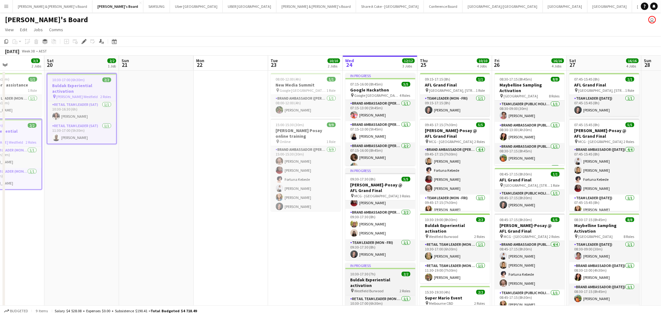
click at [380, 279] on h3 "Buldak Experiential activation" at bounding box center [381, 282] width 70 height 11
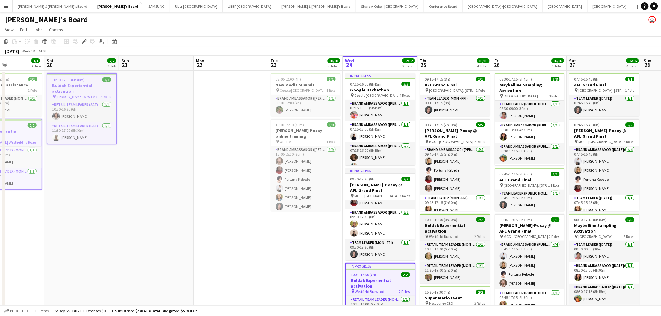
click at [442, 224] on h3 "Buldak Experiential activation" at bounding box center [455, 228] width 70 height 11
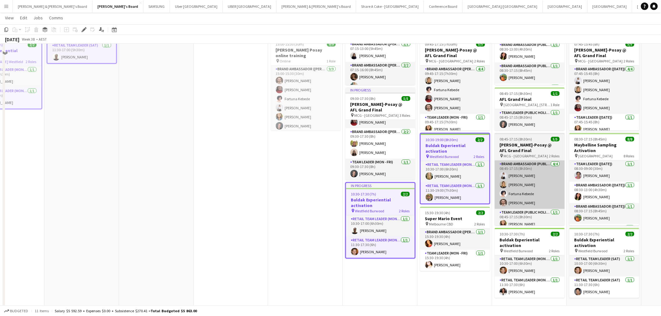
scroll to position [104, 0]
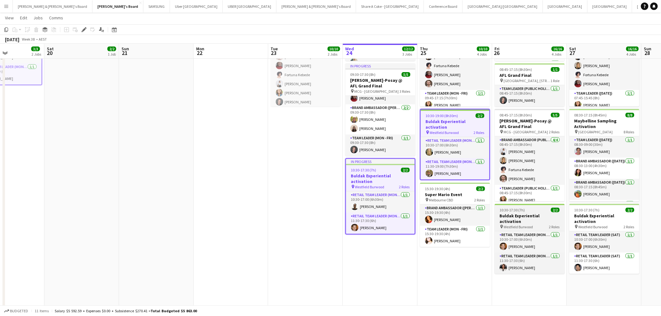
click at [533, 214] on h3 "Buldak Experiential activation" at bounding box center [530, 218] width 70 height 11
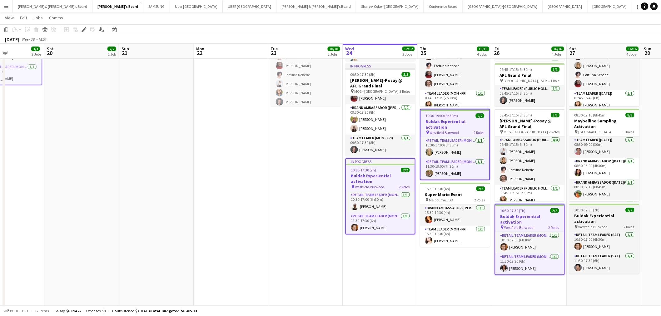
click at [598, 214] on h3 "Buldak Experiential activation" at bounding box center [605, 218] width 70 height 11
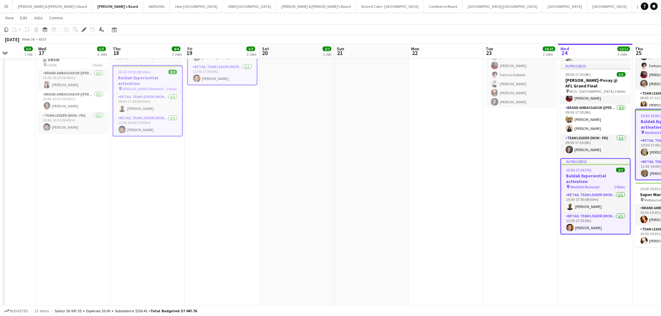
scroll to position [0, 172]
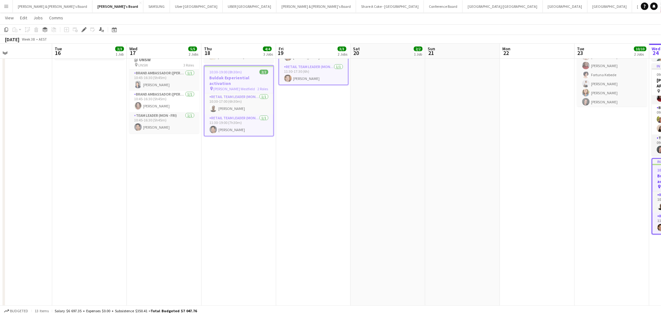
drag, startPoint x: 230, startPoint y: 222, endPoint x: 537, endPoint y: 158, distance: 313.2
click at [537, 158] on app-calendar-viewport "Sat 13 6/6 3 Jobs Sun 14 3/3 1 Job Mon 15 Tue 16 3/3 1 Job Wed 17 5/5 2 Jobs Th…" at bounding box center [330, 141] width 661 height 443
click at [344, 194] on app-date-cell "06:15-13:30 (7h15m) 1/1 Apple Instore assistance pin Sydney CBD 1 Role RETAIL T…" at bounding box center [313, 164] width 75 height 397
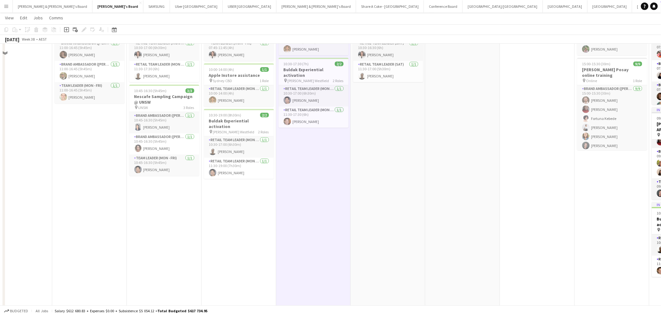
scroll to position [0, 0]
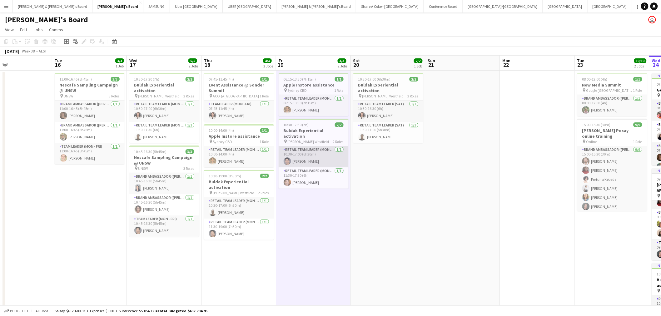
click at [307, 147] on app-card-role "RETAIL Team Leader (Mon - Fri) 1/1 10:30-17:00 (6h30m) Raymond Padora" at bounding box center [314, 156] width 70 height 21
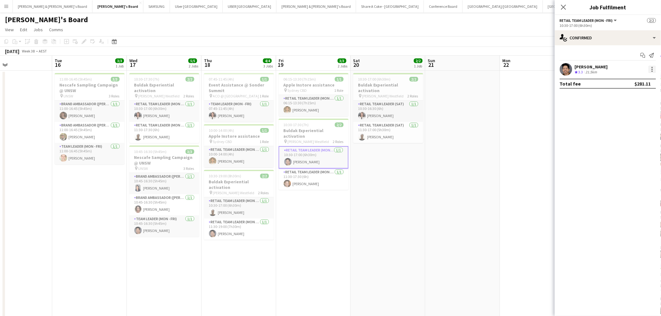
click at [652, 67] on div at bounding box center [652, 69] width 7 height 7
click at [639, 77] on button "Edit fee" at bounding box center [632, 80] width 49 height 15
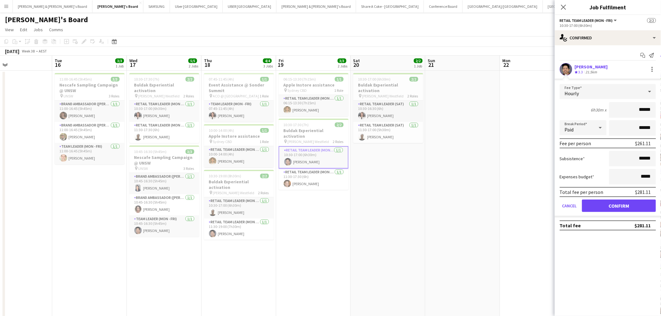
click at [417, 191] on app-date-cell "10:30-17:00 (6h30m) 2/2 Buldak Experiential activation pin Hornsby Westfield 2 …" at bounding box center [388, 269] width 75 height 397
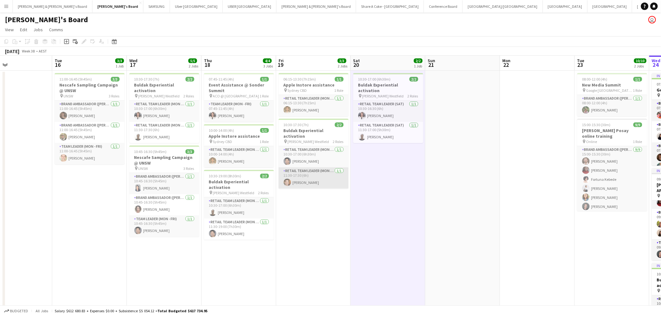
click at [305, 167] on app-card-role "RETAIL Team Leader (Mon - Fri) 1/1 11:30-17:30 (6h) Juan Montes" at bounding box center [314, 177] width 70 height 21
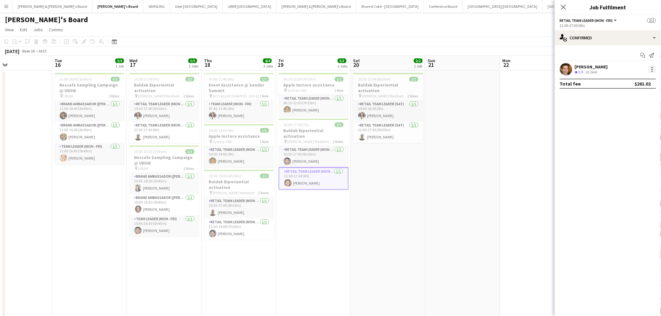
click at [656, 67] on div at bounding box center [652, 69] width 7 height 7
click at [637, 78] on span "Edit fee" at bounding box center [632, 81] width 39 height 6
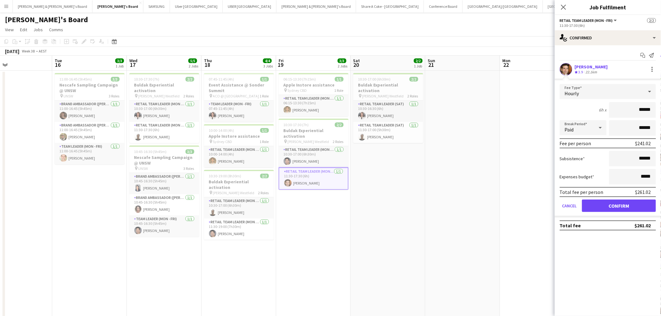
click at [463, 171] on app-date-cell at bounding box center [463, 269] width 75 height 397
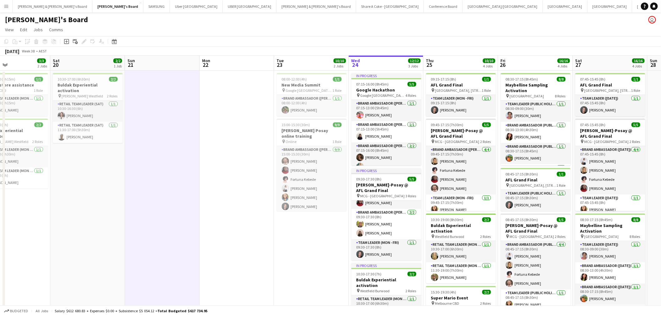
scroll to position [0, 254]
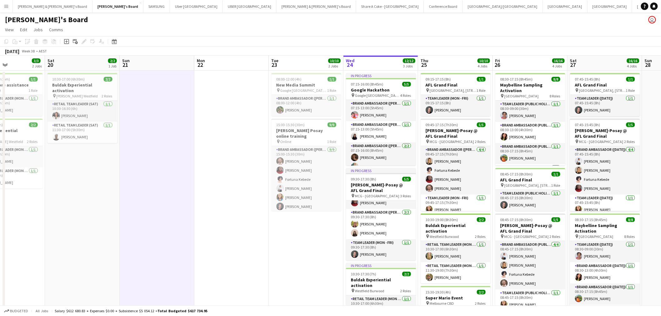
drag, startPoint x: 521, startPoint y: 215, endPoint x: 224, endPoint y: 215, distance: 297.2
click at [224, 215] on app-calendar-viewport "Tue 16 3/3 1 Job Wed 17 5/5 2 Jobs Thu 18 4/4 3 Jobs Fri 19 3/3 2 Jobs Sat 20 2…" at bounding box center [330, 262] width 661 height 412
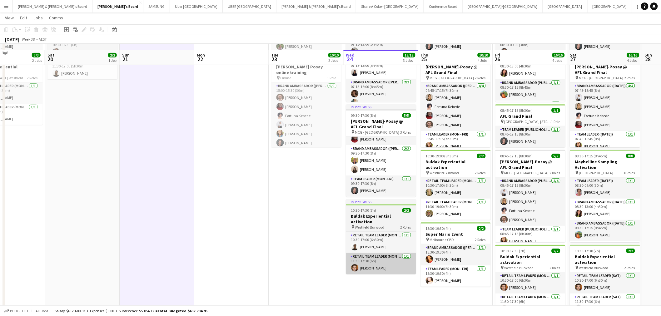
scroll to position [69, 0]
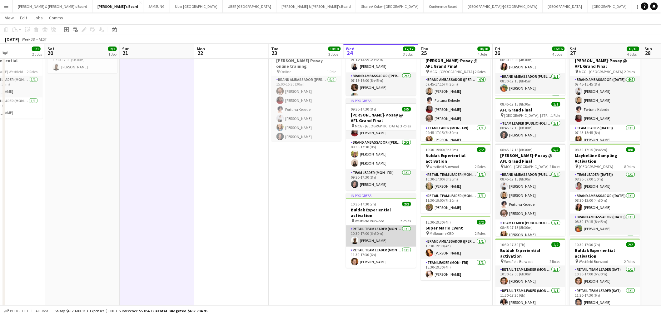
click at [369, 226] on app-card-role "RETAIL Team Leader (Mon - Fri) 1/1 10:30-17:00 (6h30m) Rhia Fraser" at bounding box center [381, 236] width 70 height 21
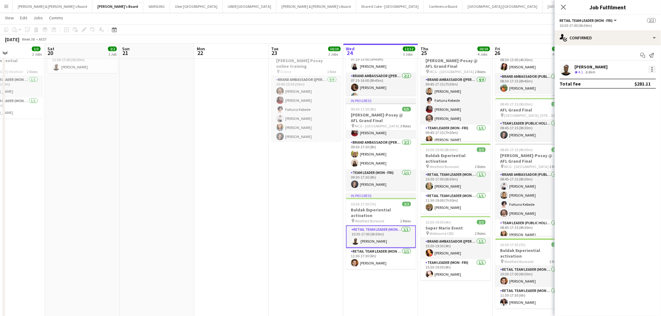
click at [655, 69] on div at bounding box center [652, 69] width 7 height 7
click at [638, 80] on span "Edit fee" at bounding box center [632, 81] width 39 height 6
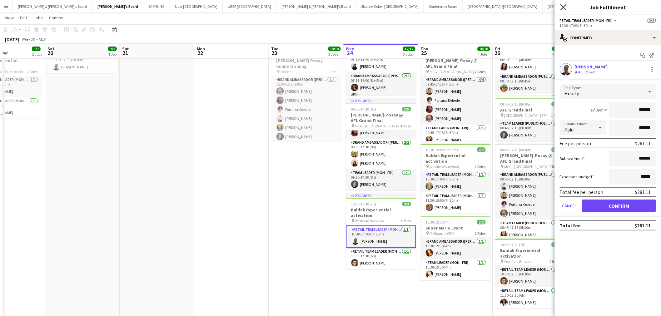
click at [566, 7] on icon "Close pop-in" at bounding box center [564, 7] width 6 height 6
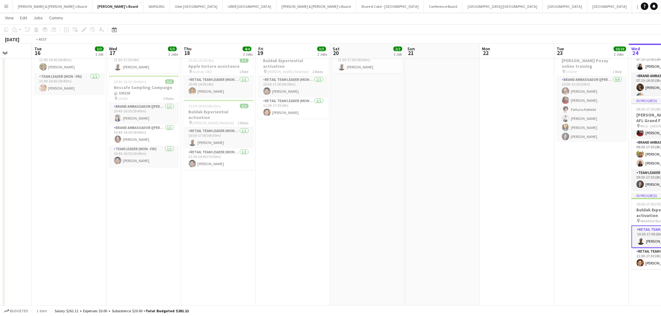
drag, startPoint x: 212, startPoint y: 238, endPoint x: 573, endPoint y: 151, distance: 371.3
click at [573, 151] on app-calendar-viewport "Sat 13 6/6 3 Jobs Sun 14 3/3 1 Job Mon 15 Tue 16 3/3 1 Job Wed 17 5/5 2 Jobs Th…" at bounding box center [330, 176] width 661 height 443
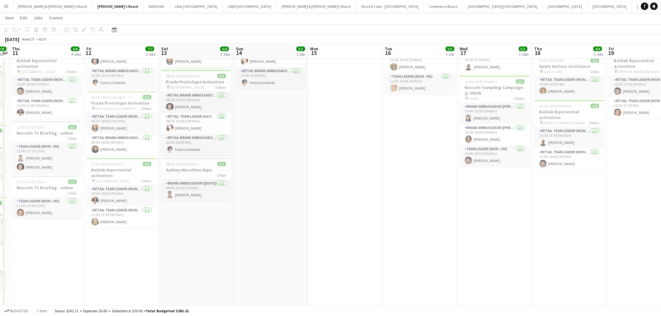
drag, startPoint x: 170, startPoint y: 254, endPoint x: 605, endPoint y: 167, distance: 443.4
click at [605, 167] on app-calendar-viewport "Mon 8 4/4 2 Jobs Tue 9 2/2 1 Job Wed 10 25/25 4 Jobs Thu 11 6/6 4 Jobs Fri 12 7…" at bounding box center [330, 176] width 661 height 443
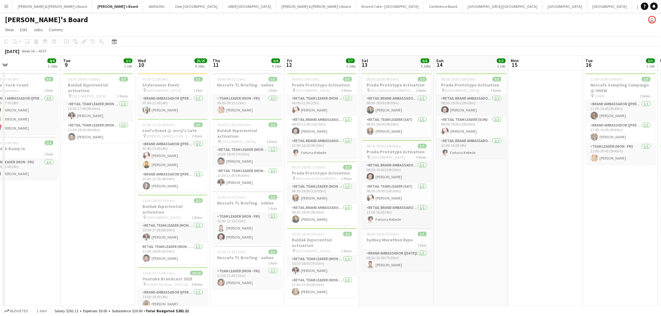
scroll to position [0, 159]
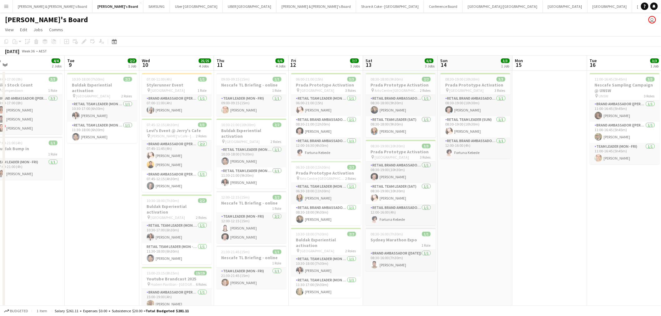
drag, startPoint x: 64, startPoint y: 218, endPoint x: 185, endPoint y: 197, distance: 122.3
click at [185, 197] on app-calendar-viewport "Sat 6 4/4 2 Jobs Sun 7 Mon 8 4/4 2 Jobs Tue 9 2/2 1 Job Wed 10 25/25 4 Jobs Thu…" at bounding box center [330, 262] width 661 height 412
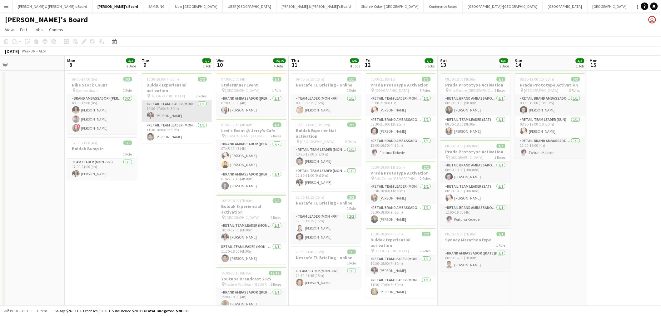
click at [174, 105] on app-card-role "RETAIL Team Leader (Mon - Fri) 1/1 10:30-17:00 (6h30m) Marina Dietz" at bounding box center [177, 111] width 70 height 21
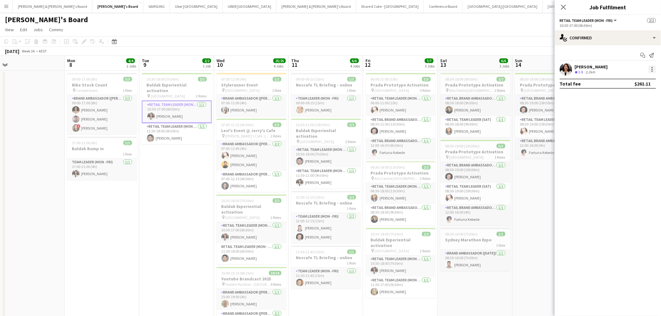
click at [653, 68] on div at bounding box center [652, 69] width 7 height 7
click at [641, 77] on button "Edit fee" at bounding box center [632, 80] width 49 height 15
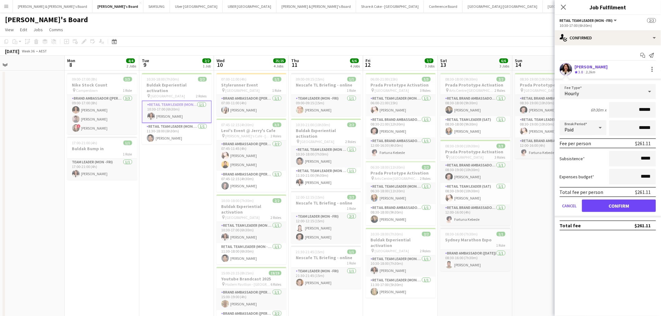
click at [179, 199] on app-date-cell "10:30-18:00 (7h30m) 2/2 Buldak Experiential activation pin Bondi Junction Westf…" at bounding box center [176, 269] width 75 height 397
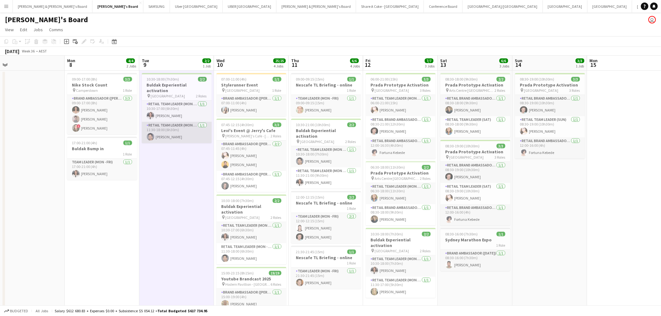
click at [170, 125] on app-card-role "RETAIL Team Leader (Mon - Fri) 1/1 11:30-18:00 (6h30m) Raymond Padora" at bounding box center [177, 132] width 70 height 21
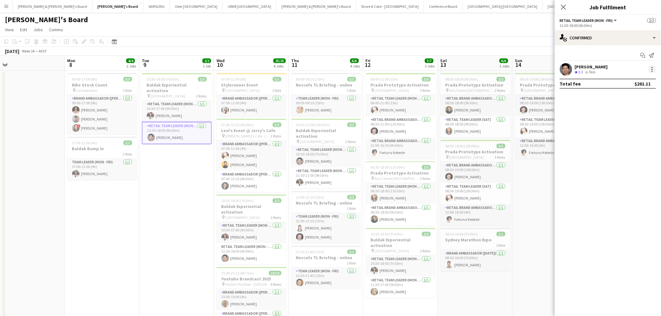
click at [653, 68] on div at bounding box center [652, 69] width 7 height 7
click at [639, 79] on span "Edit fee" at bounding box center [632, 81] width 39 height 6
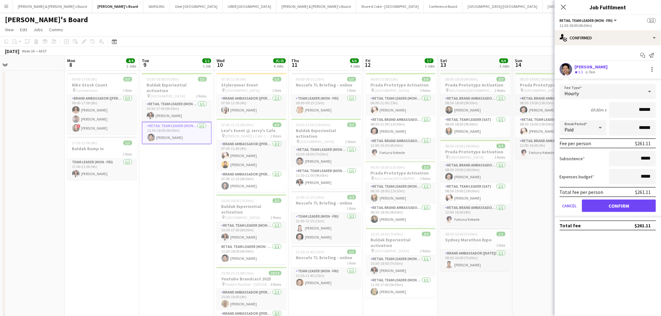
click at [174, 199] on app-date-cell "10:30-18:00 (7h30m) 2/2 Buldak Experiential activation pin Bondi Junction Westf…" at bounding box center [176, 269] width 75 height 397
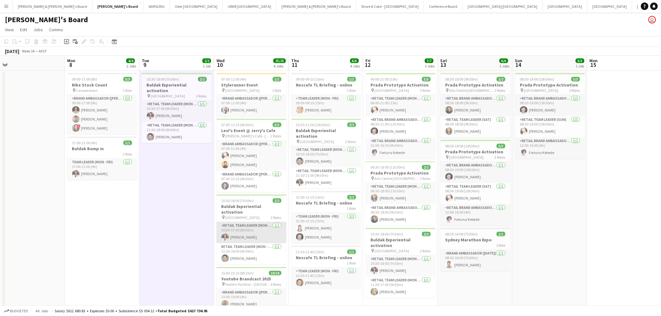
click at [245, 224] on app-card-role "RETAIL Team Leader (Mon - Fri) 1/1 10:30-17:00 (6h30m) Marina Dietz" at bounding box center [252, 232] width 70 height 21
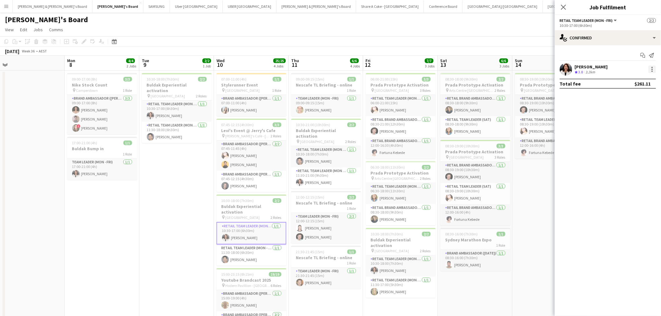
click at [654, 68] on div at bounding box center [652, 69] width 7 height 7
click at [632, 82] on span "Edit fee" at bounding box center [632, 81] width 39 height 6
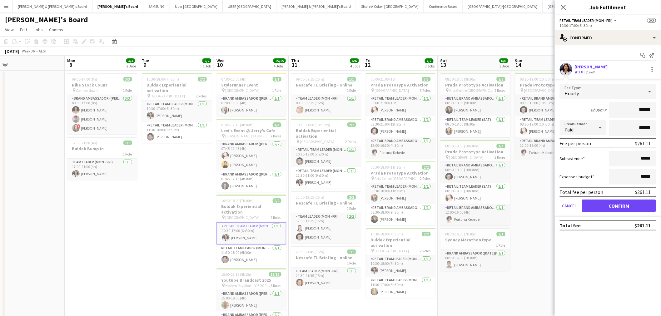
click at [543, 213] on app-date-cell "08:30-19:00 (10h30m) 3/3 Prada Prototype Activation pin Melbourne Central 3 Rol…" at bounding box center [550, 269] width 75 height 397
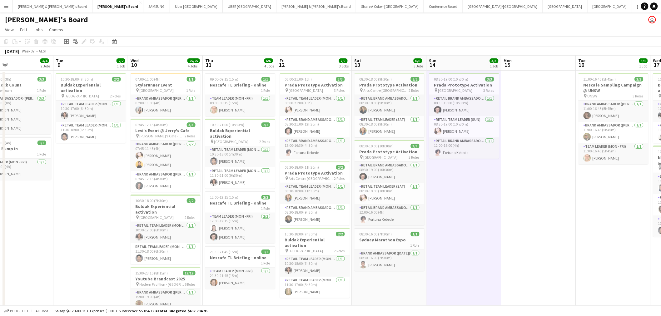
drag, startPoint x: 607, startPoint y: 268, endPoint x: 333, endPoint y: 271, distance: 274.1
click at [298, 282] on app-calendar-viewport "Fri 5 16/16 5 Jobs Sat 6 4/4 2 Jobs Sun 7 Mon 8 4/4 2 Jobs Tue 9 2/2 1 Job Wed …" at bounding box center [330, 262] width 661 height 412
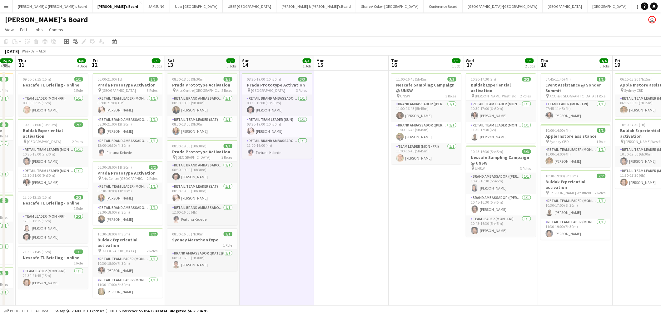
drag, startPoint x: 502, startPoint y: 269, endPoint x: 311, endPoint y: 277, distance: 191.1
click at [312, 277] on app-calendar-viewport "Mon 8 4/4 2 Jobs Tue 9 2/2 1 Job Wed 10 25/25 4 Jobs Thu 11 6/6 4 Jobs Fri 12 7…" at bounding box center [330, 262] width 661 height 412
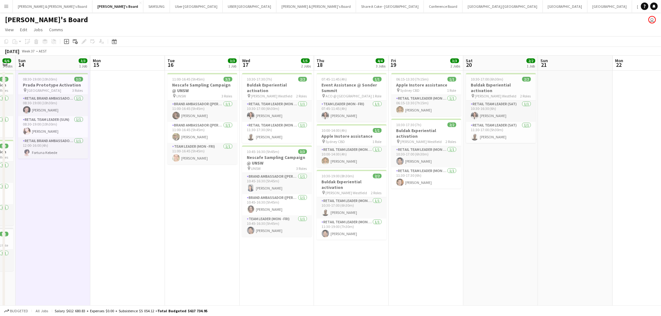
scroll to position [0, 211]
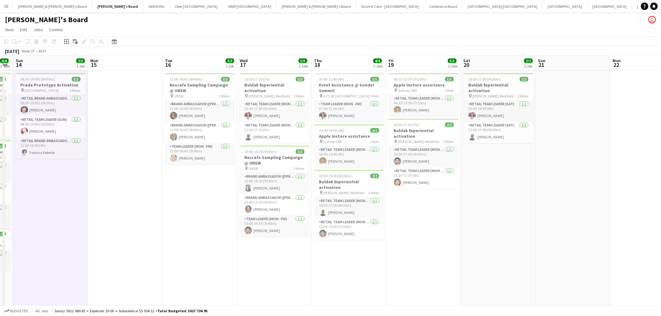
click at [507, 225] on app-date-cell "10:30-17:00 (6h30m) 2/2 Buldak Experiential activation pin Hornsby Westfield 2 …" at bounding box center [498, 269] width 75 height 397
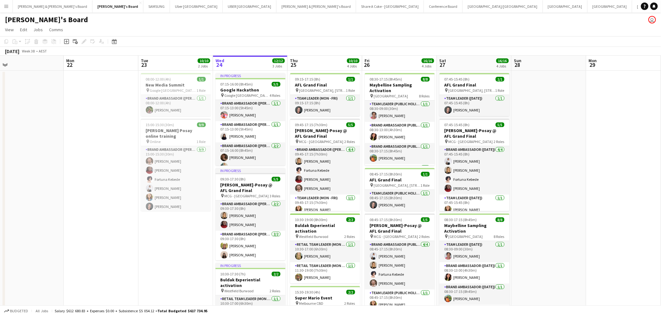
drag, startPoint x: 567, startPoint y: 191, endPoint x: 11, endPoint y: 263, distance: 560.6
click at [11, 263] on app-calendar-viewport "Thu 18 4/4 3 Jobs Fri 19 3/3 2 Jobs Sat 20 2/2 1 Job Sun 21 Mon 22 Tue 23 10/10…" at bounding box center [330, 262] width 661 height 412
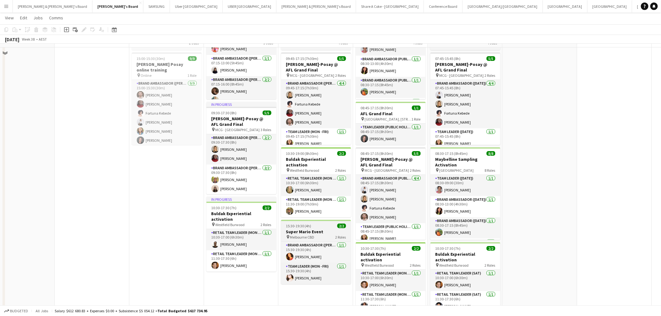
scroll to position [69, 0]
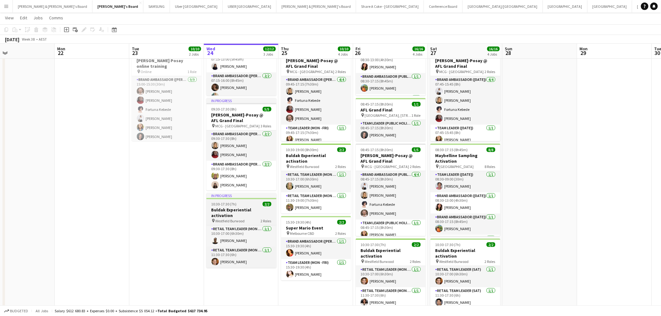
click at [252, 210] on h3 "Buldak Experiential activation" at bounding box center [242, 212] width 70 height 11
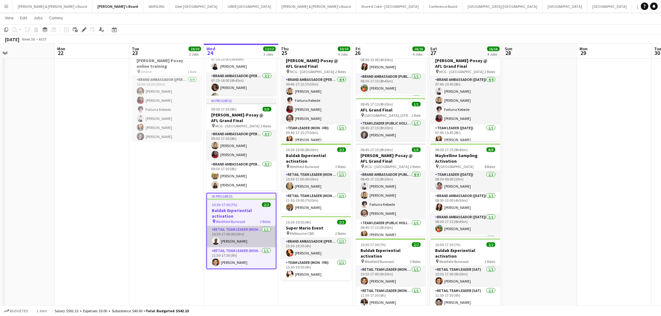
click at [232, 228] on app-card-role "RETAIL Team Leader (Mon - Fri) 1/1 10:30-17:00 (6h30m) Rhia Fraser" at bounding box center [241, 236] width 69 height 21
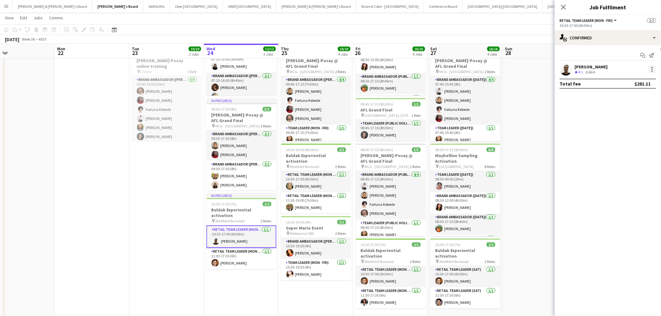
click at [654, 70] on div at bounding box center [652, 69] width 7 height 7
click at [639, 77] on button "Edit fee" at bounding box center [632, 80] width 49 height 15
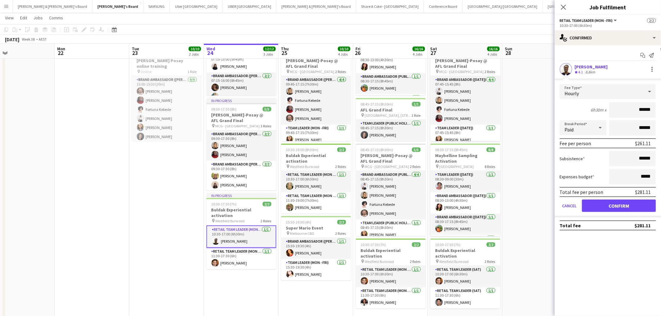
click at [533, 122] on app-date-cell at bounding box center [540, 199] width 75 height 397
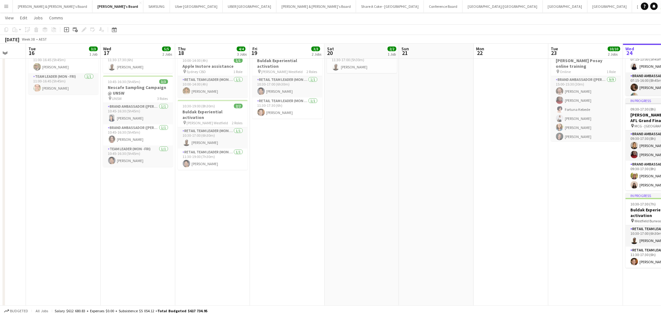
drag, startPoint x: 137, startPoint y: 216, endPoint x: 506, endPoint y: 192, distance: 369.8
click at [507, 192] on app-calendar-viewport "Sun 14 3/3 1 Job Mon 15 Tue 16 3/3 1 Job Wed 17 5/5 2 Jobs Thu 18 4/4 3 Jobs Fr…" at bounding box center [330, 176] width 661 height 443
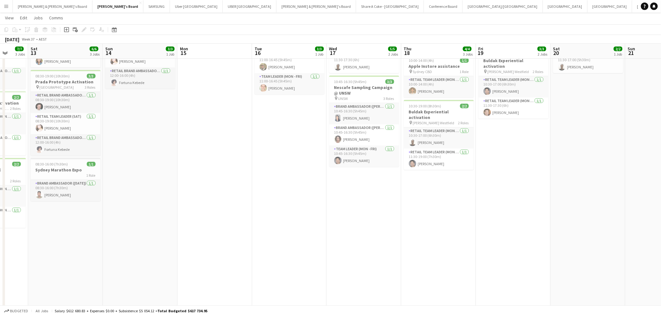
drag, startPoint x: 82, startPoint y: 262, endPoint x: 365, endPoint y: 248, distance: 283.4
click at [476, 235] on app-calendar-viewport "Wed 10 25/25 4 Jobs Thu 11 6/6 4 Jobs Fri 12 7/7 3 Jobs Sat 13 6/6 3 Jobs Sun 1…" at bounding box center [330, 176] width 661 height 443
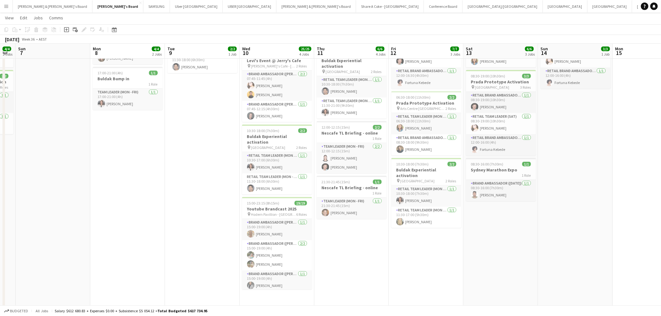
scroll to position [0, 179]
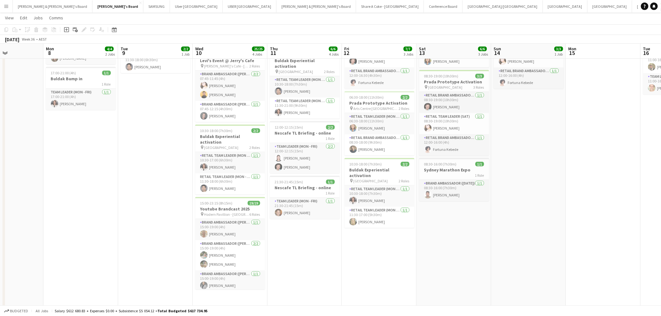
drag, startPoint x: 152, startPoint y: 276, endPoint x: 522, endPoint y: 217, distance: 374.7
click at [522, 217] on app-calendar-viewport "Fri 5 16/16 5 Jobs Sat 6 4/4 2 Jobs Sun 7 Mon 8 4/4 2 Jobs Tue 9 2/2 1 Job Wed …" at bounding box center [330, 176] width 661 height 443
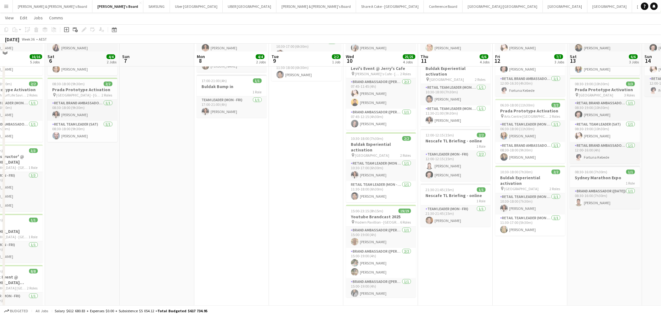
scroll to position [69, 0]
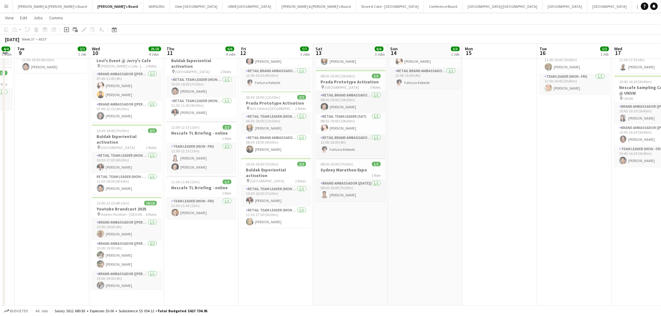
drag, startPoint x: 551, startPoint y: 258, endPoint x: 137, endPoint y: 267, distance: 413.8
click at [128, 271] on app-calendar-viewport "Sat 6 4/4 2 Jobs Sun 7 Mon 8 4/4 2 Jobs Tue 9 2/2 1 Job Wed 10 25/25 4 Jobs Thu…" at bounding box center [330, 176] width 661 height 443
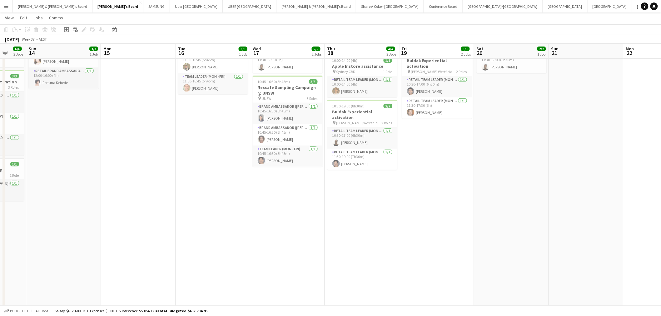
drag, startPoint x: 461, startPoint y: 257, endPoint x: 204, endPoint y: 274, distance: 257.4
click at [183, 280] on app-calendar-viewport "Thu 11 6/6 4 Jobs Fri 12 7/7 3 Jobs Sat 13 6/6 3 Jobs Sun 14 3/3 1 Job Mon 15 T…" at bounding box center [330, 176] width 661 height 443
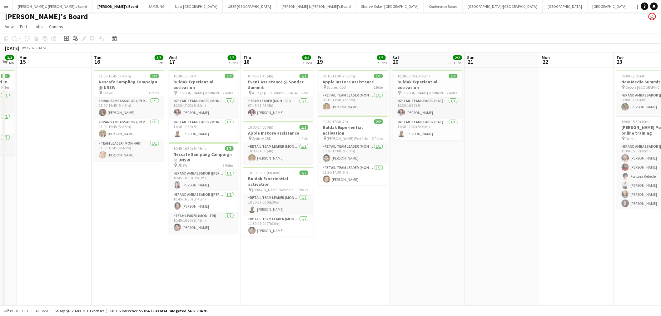
scroll to position [0, 0]
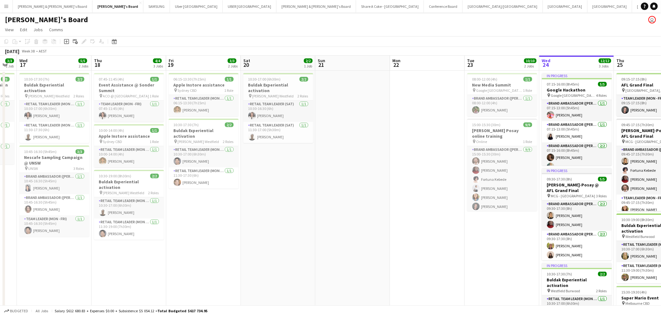
drag, startPoint x: 558, startPoint y: 244, endPoint x: 323, endPoint y: 225, distance: 235.7
click at [323, 225] on app-calendar-viewport "Sun 14 3/3 1 Job Mon 15 Tue 16 3/3 1 Job Wed 17 5/5 2 Jobs Thu 18 4/4 3 Jobs Fr…" at bounding box center [330, 262] width 661 height 412
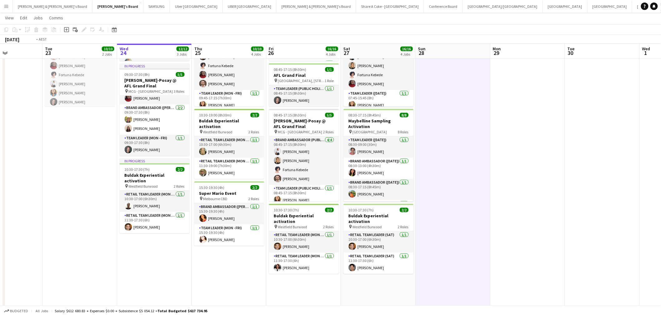
scroll to position [0, 190]
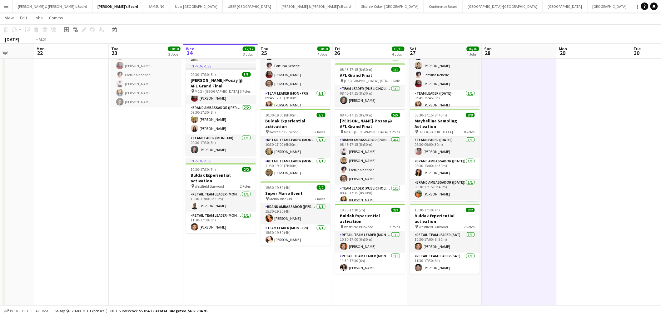
drag, startPoint x: 522, startPoint y: 270, endPoint x: 177, endPoint y: 255, distance: 345.9
click at [177, 256] on app-calendar-viewport "Fri 19 3/3 2 Jobs Sat 20 2/2 1 Job Sun 21 Mon 22 Tue 23 10/10 2 Jobs Wed 24 12/…" at bounding box center [330, 141] width 661 height 443
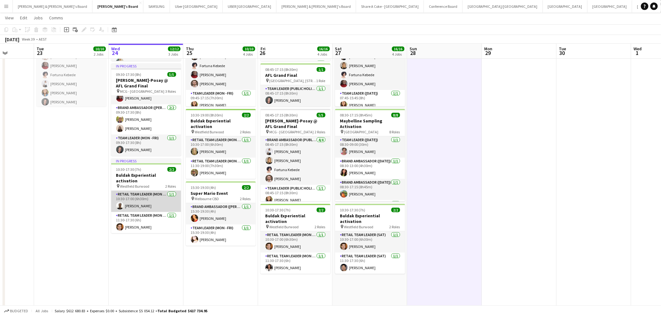
click at [137, 193] on app-card-role "RETAIL Team Leader (Mon - Fri) 1/1 10:30-17:00 (6h30m) Rhia Fraser" at bounding box center [146, 201] width 70 height 21
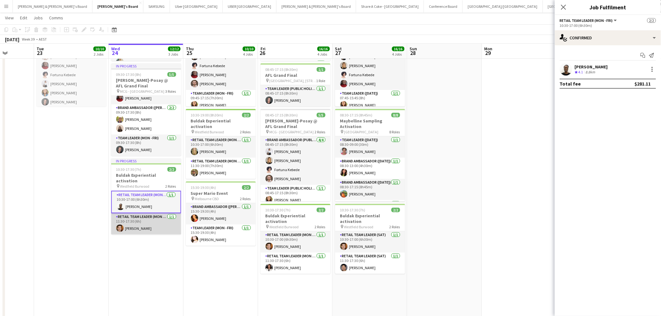
click at [140, 217] on app-card-role "RETAIL Team Leader (Mon - Fri) 1/1 11:30-17:30 (6h) Juan Montes" at bounding box center [146, 223] width 70 height 21
click at [653, 66] on div at bounding box center [652, 69] width 7 height 7
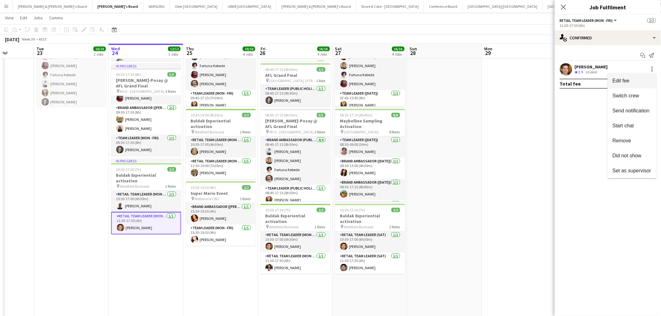
click at [635, 80] on span "Edit fee" at bounding box center [632, 81] width 39 height 6
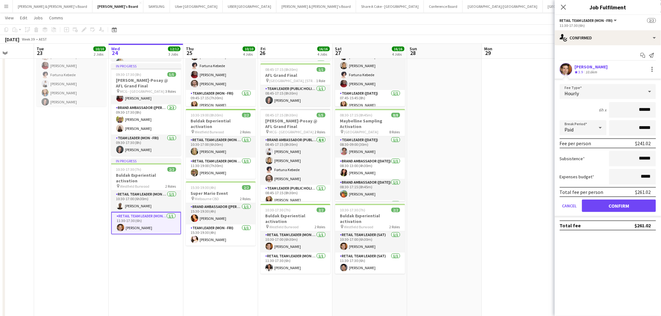
click at [515, 154] on app-date-cell at bounding box center [519, 164] width 75 height 397
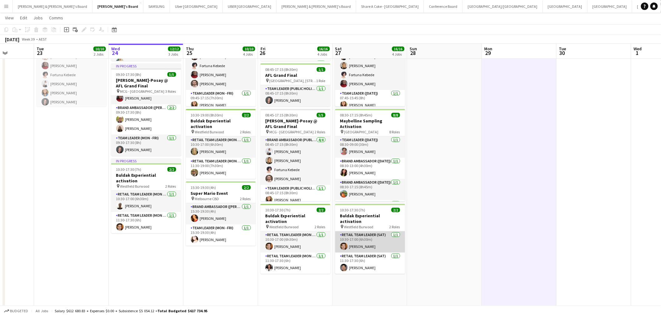
click at [354, 235] on app-card-role "RETAIL Team Leader (Sat) 1/1 10:30-17:00 (6h30m) Juan Montes" at bounding box center [370, 242] width 70 height 21
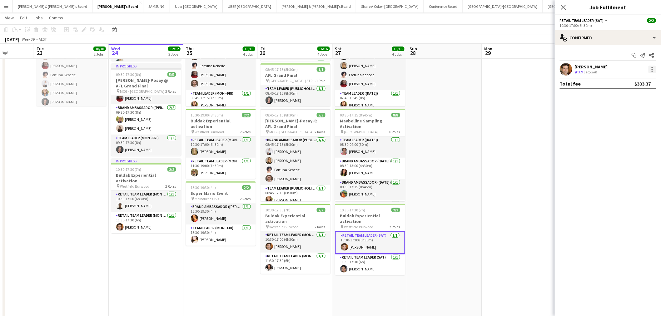
click at [653, 68] on div at bounding box center [652, 69] width 7 height 7
click at [644, 79] on span "Edit fee" at bounding box center [632, 81] width 39 height 6
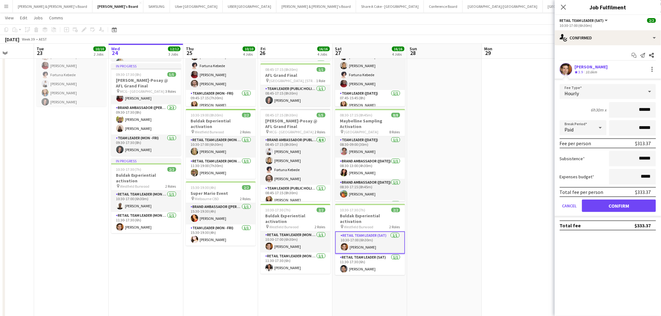
click at [495, 186] on app-date-cell at bounding box center [519, 164] width 75 height 397
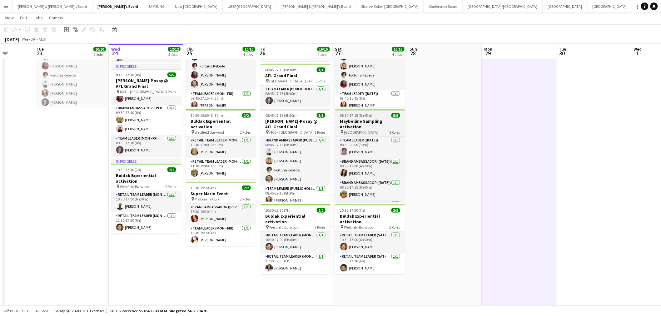
scroll to position [104, 0]
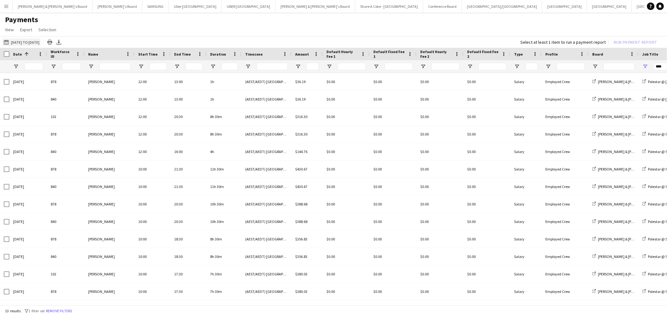
click at [30, 41] on button "[DATE] to [DATE] [DATE] to [DATE]" at bounding box center [21, 41] width 38 height 7
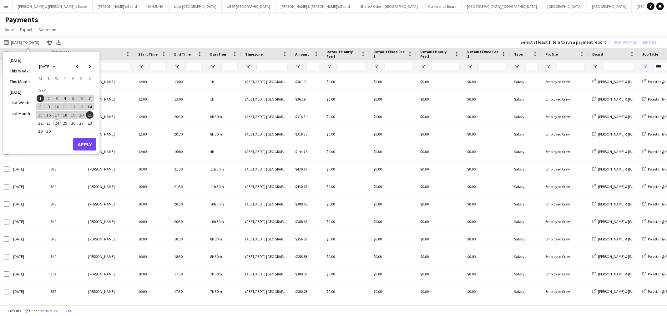
click at [40, 97] on span "1" at bounding box center [40, 98] width 7 height 7
click at [54, 122] on span "24" at bounding box center [56, 122] width 7 height 7
click at [82, 140] on button "Apply" at bounding box center [84, 144] width 23 height 12
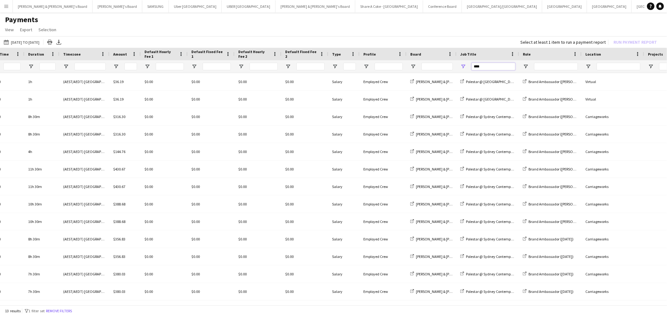
drag, startPoint x: 489, startPoint y: 67, endPoint x: 445, endPoint y: 70, distance: 43.5
click at [445, 70] on div at bounding box center [340, 66] width 1044 height 12
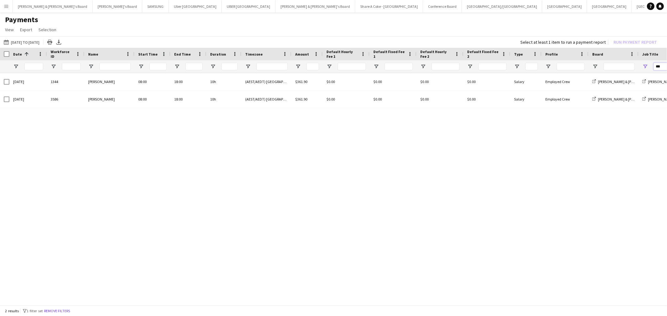
drag, startPoint x: 663, startPoint y: 65, endPoint x: 626, endPoint y: 69, distance: 37.4
click at [626, 69] on div at bounding box center [522, 66] width 1044 height 12
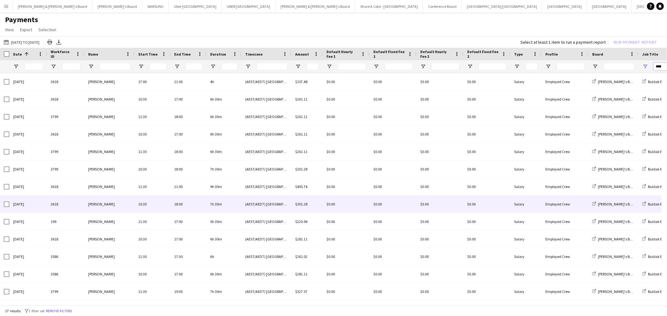
scroll to position [69, 0]
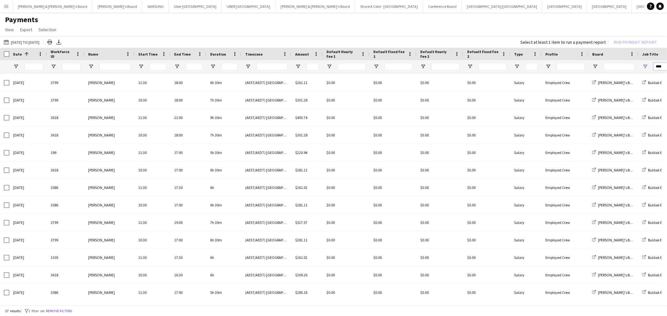
type input "****"
